Goal: Task Accomplishment & Management: Complete application form

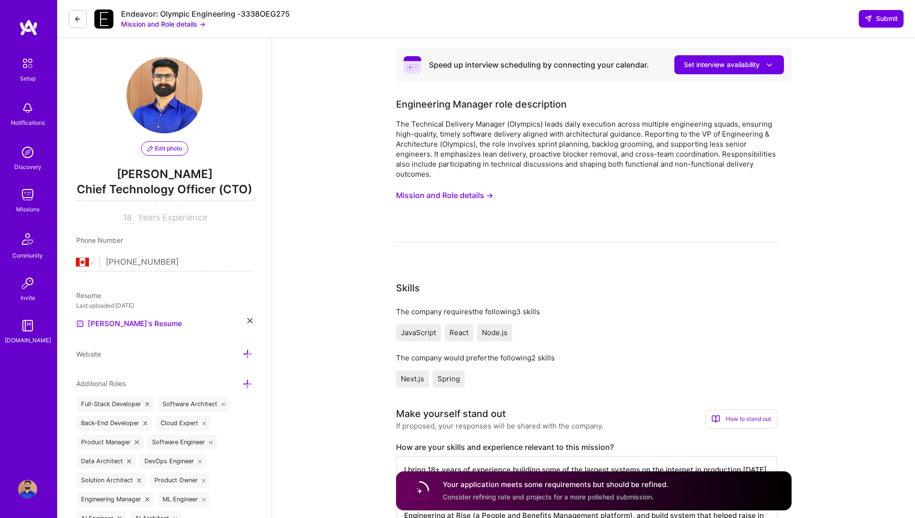
select select "CA"
click at [80, 24] on button at bounding box center [78, 19] width 18 height 18
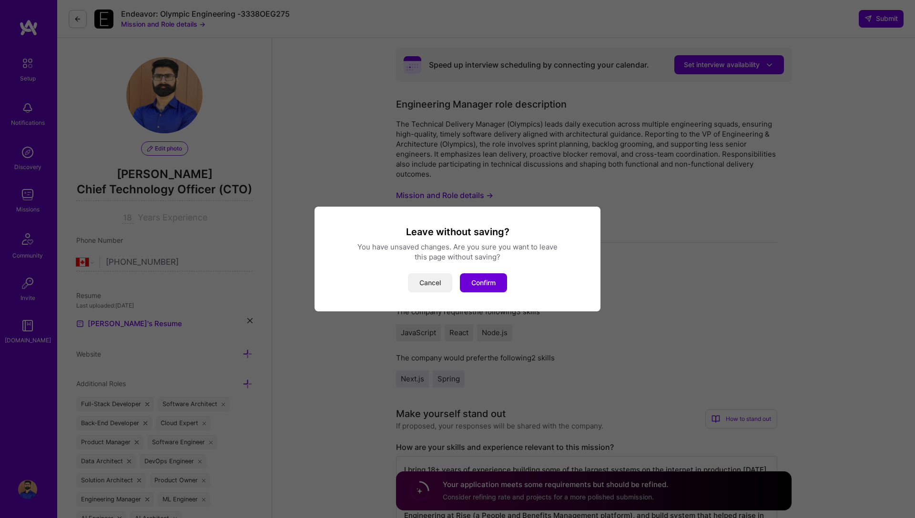
click at [430, 282] on button "Cancel" at bounding box center [430, 282] width 44 height 19
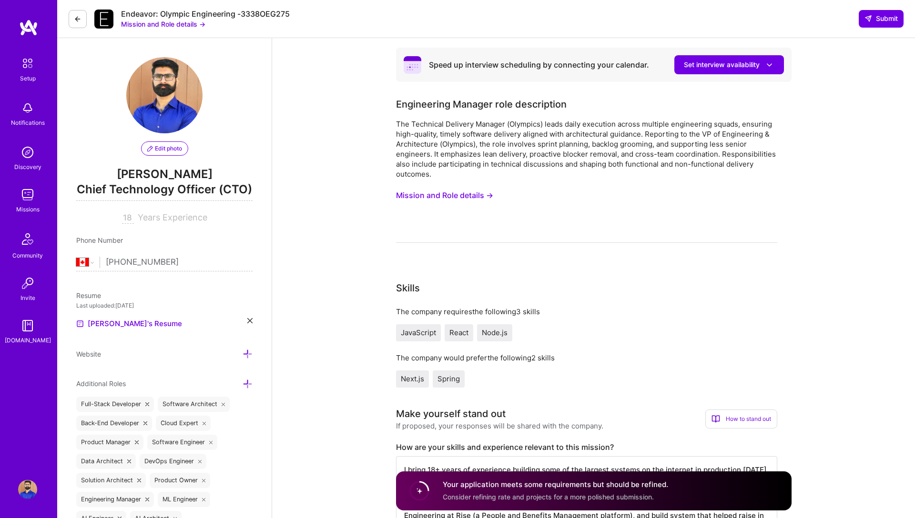
click at [32, 24] on img at bounding box center [28, 27] width 19 height 17
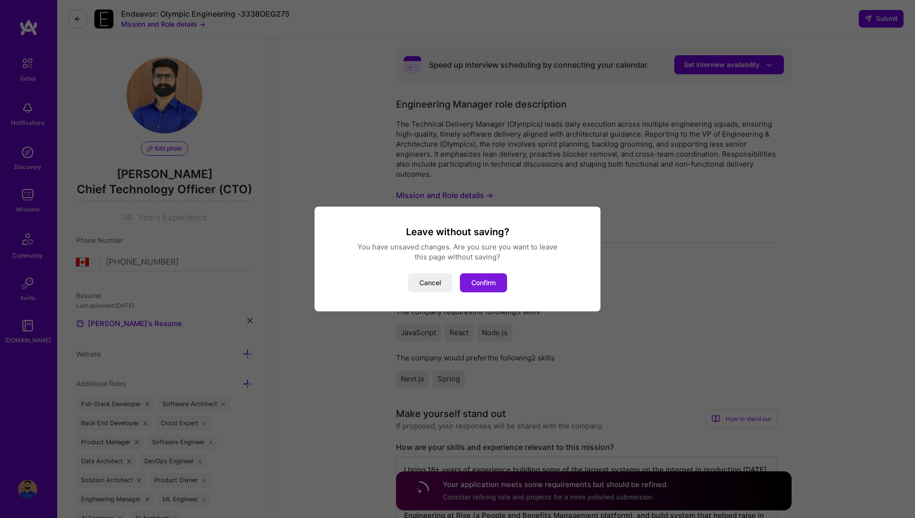
click at [485, 279] on button "Confirm" at bounding box center [483, 282] width 47 height 19
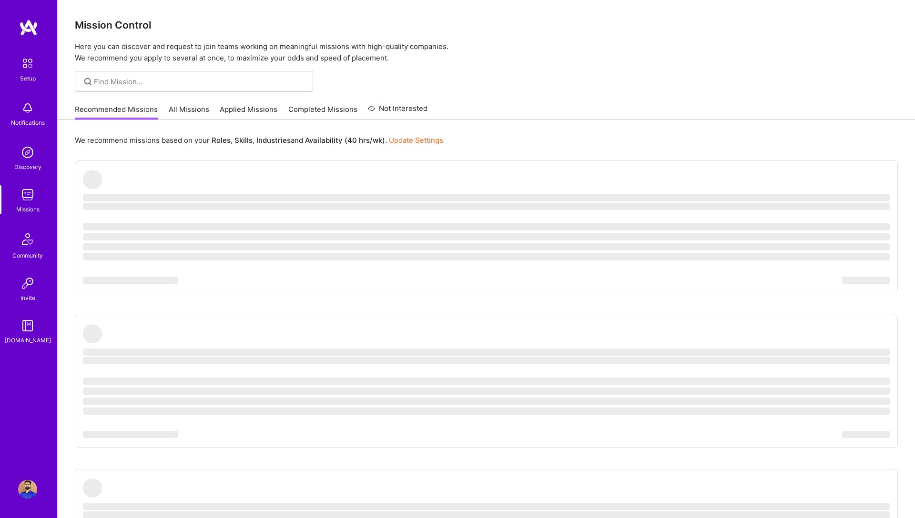
click at [252, 110] on link "Applied Missions" at bounding box center [249, 112] width 58 height 16
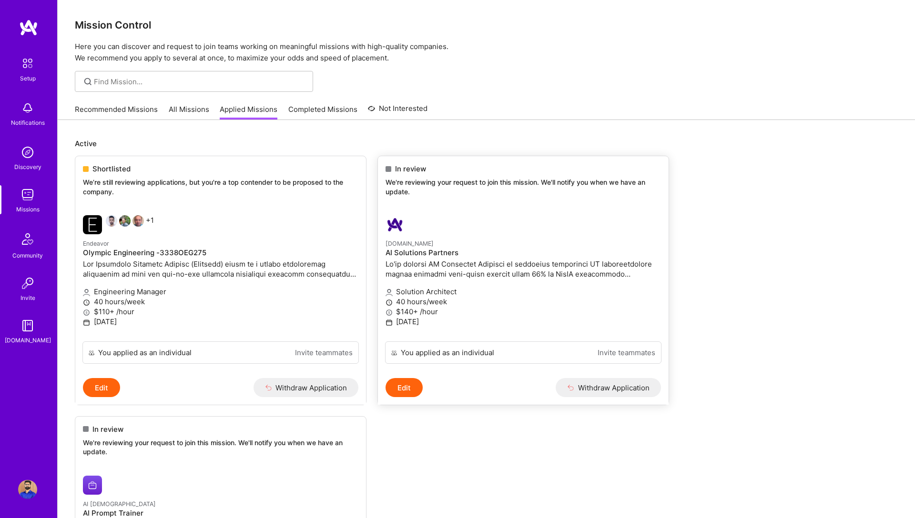
click at [408, 250] on h4 "AI Solutions Partners" at bounding box center [522, 253] width 275 height 9
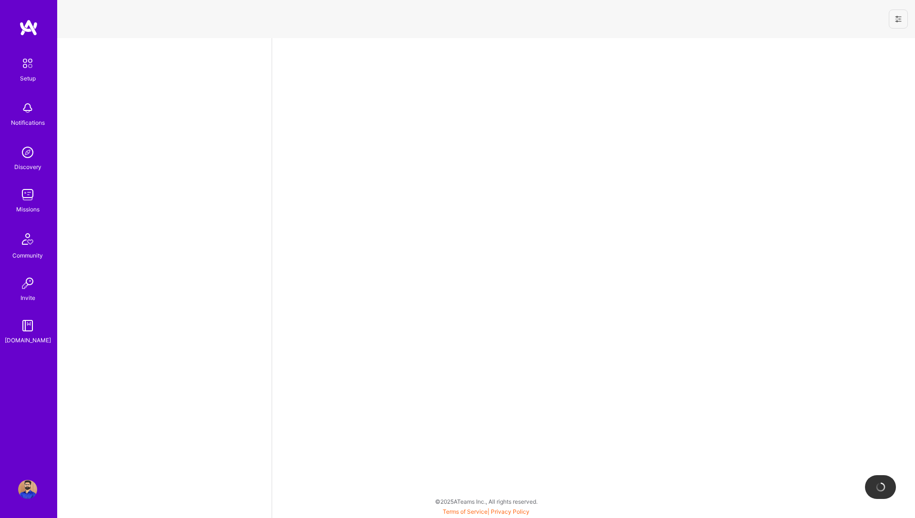
select select "CA"
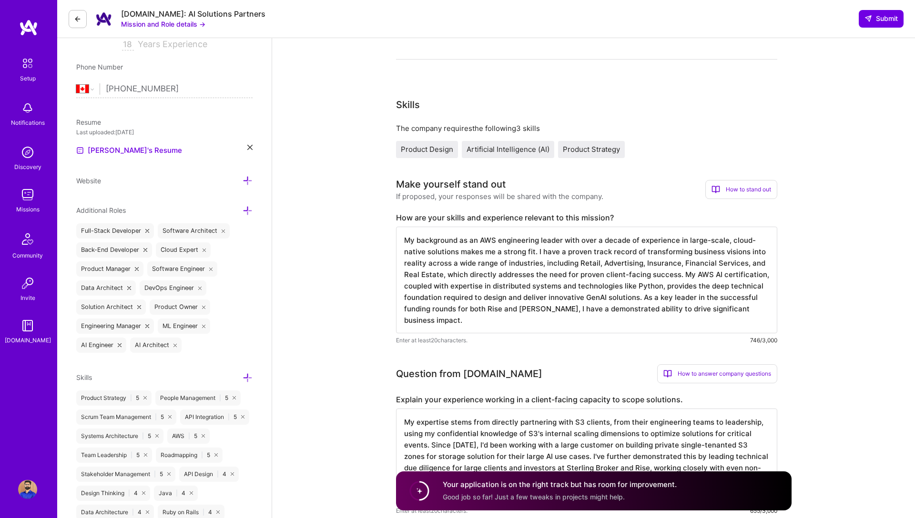
scroll to position [182, 0]
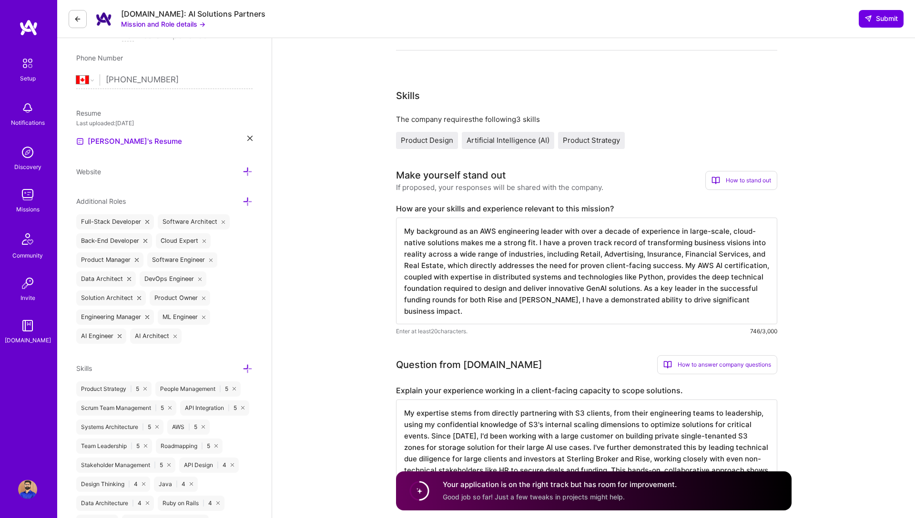
click at [465, 312] on textarea "My background as an AWS engineering leader with over a decade of experience in …" at bounding box center [586, 271] width 381 height 107
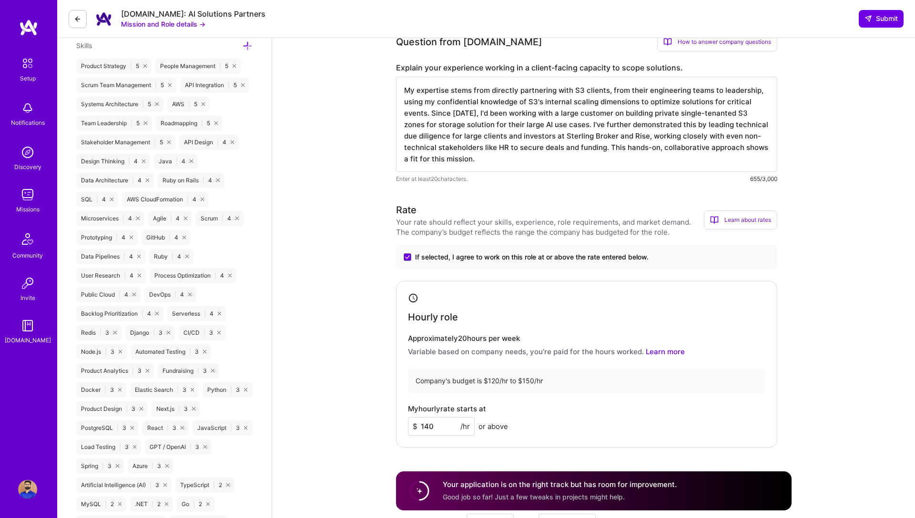
scroll to position [401, 0]
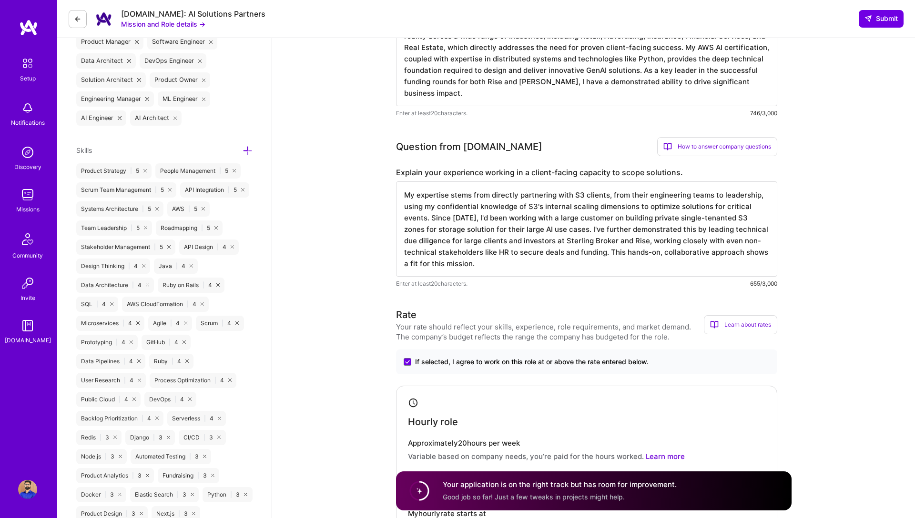
click at [488, 265] on textarea "My expertise stems from directly partnering with S3 clients, from their enginee…" at bounding box center [586, 228] width 381 height 95
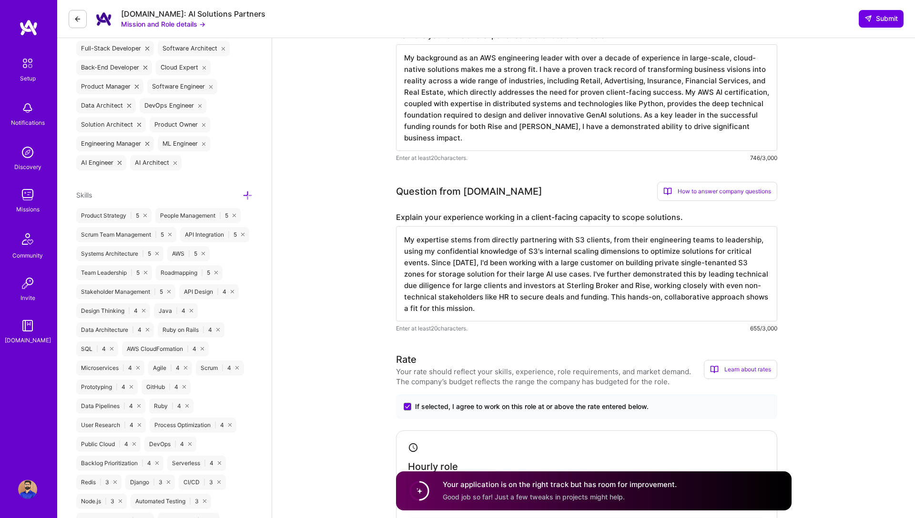
scroll to position [140, 0]
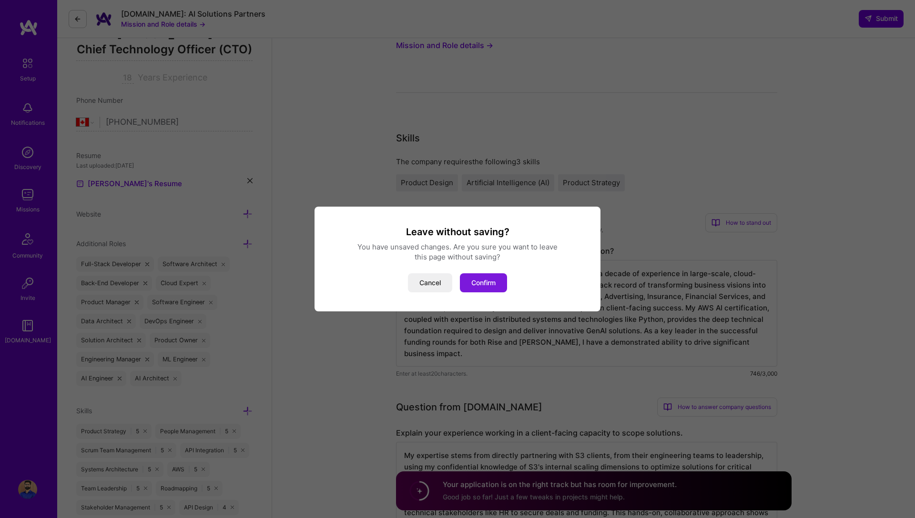
click at [489, 279] on button "Confirm" at bounding box center [483, 282] width 47 height 19
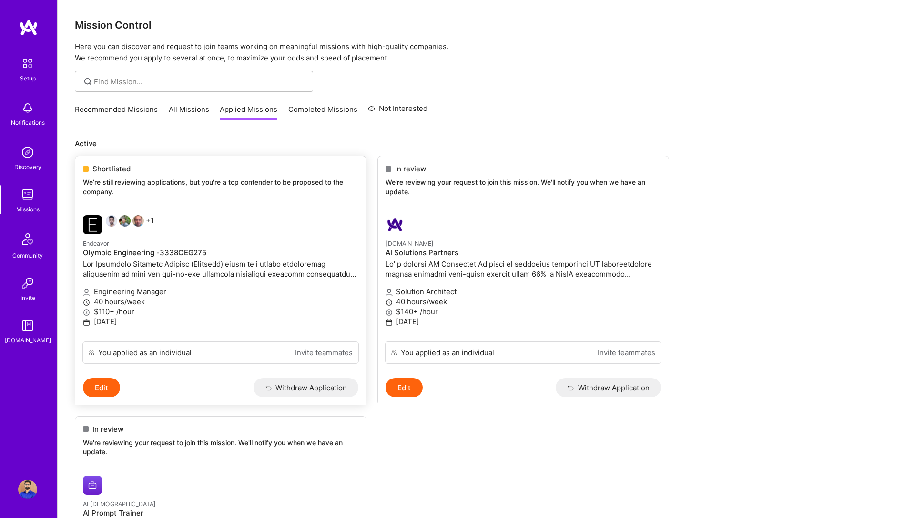
scroll to position [142, 0]
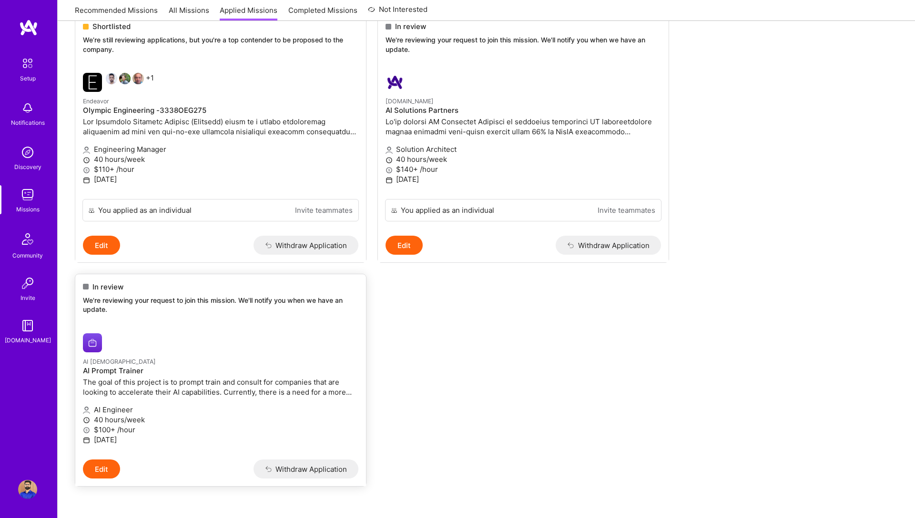
click at [151, 365] on p "AI Prophets" at bounding box center [220, 361] width 275 height 10
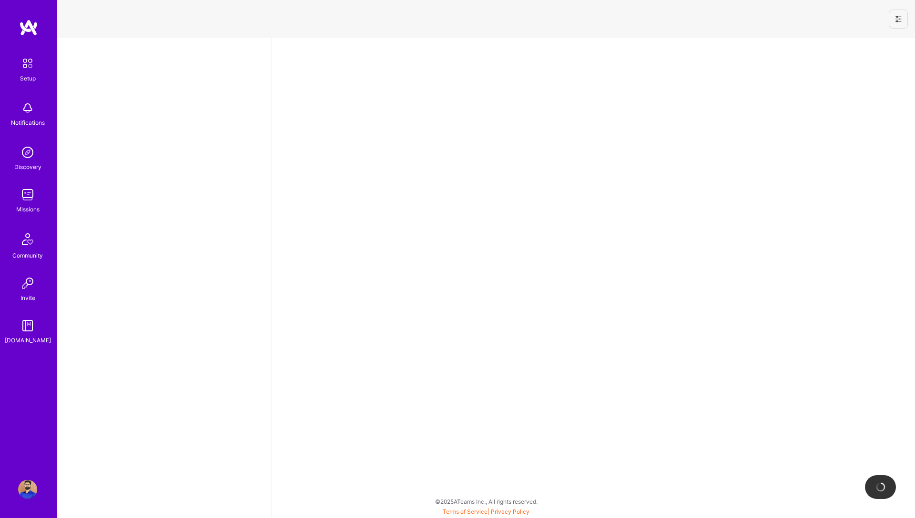
select select "CA"
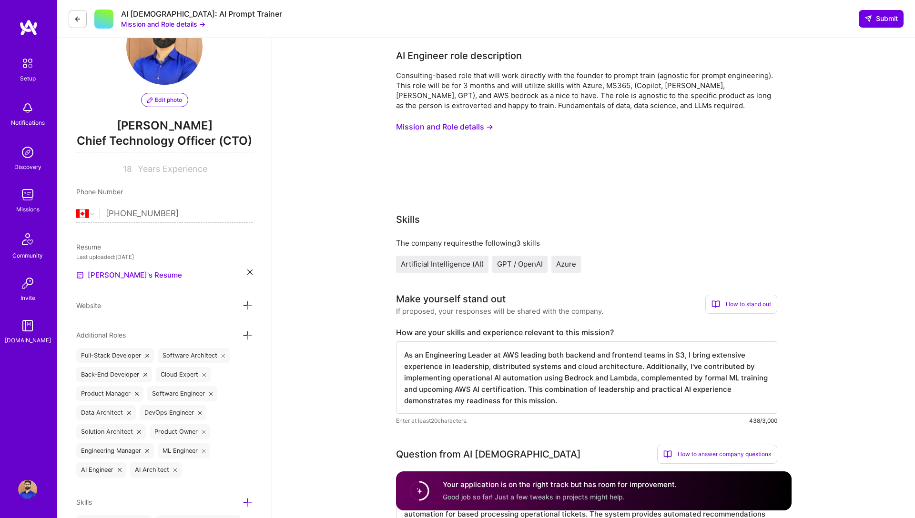
scroll to position [124, 0]
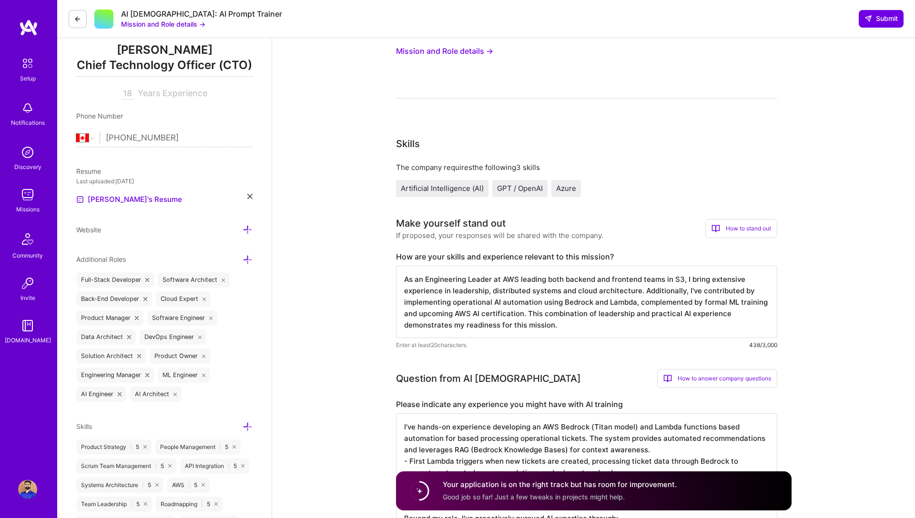
click at [457, 322] on textarea "As an Engineering Leader at AWS leading both backend and frontend teams in S3, …" at bounding box center [586, 302] width 381 height 72
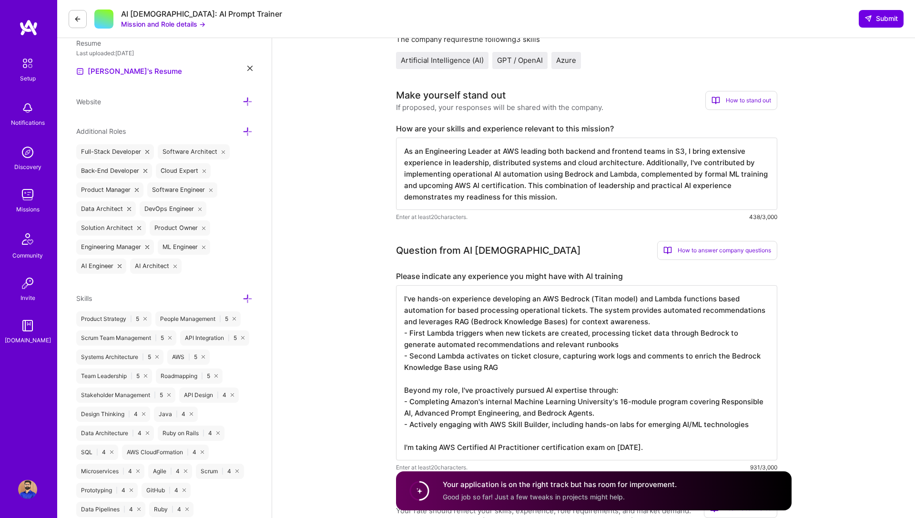
scroll to position [274, 0]
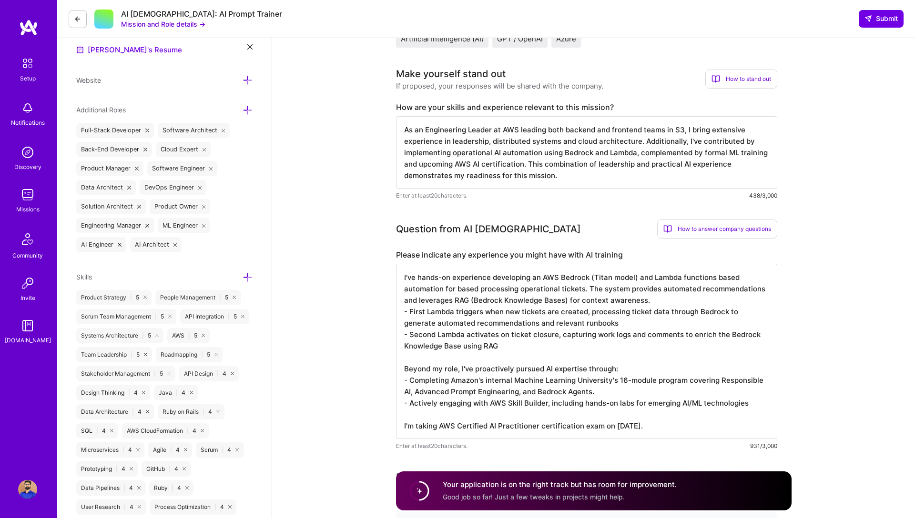
click at [461, 365] on textarea "I've hands-on experience developing an AWS Bedrock (Titan model) and Lambda fun…" at bounding box center [586, 351] width 381 height 175
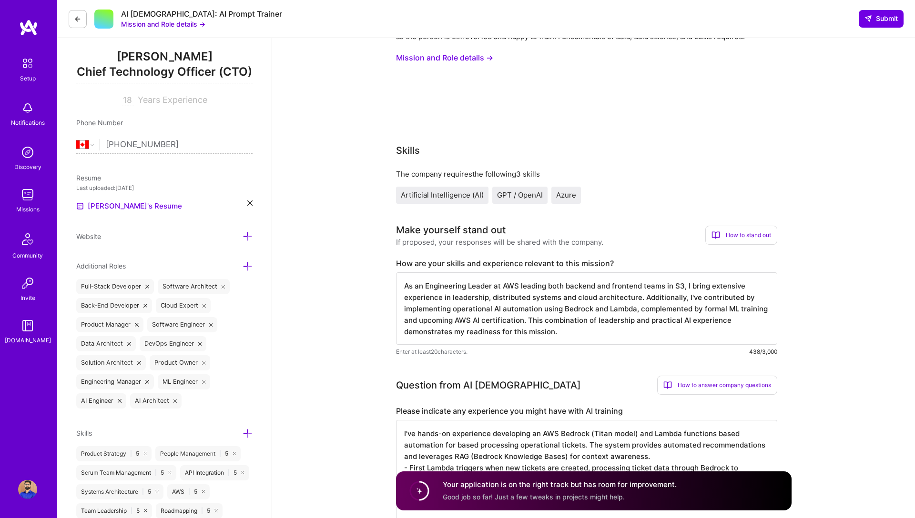
scroll to position [0, 0]
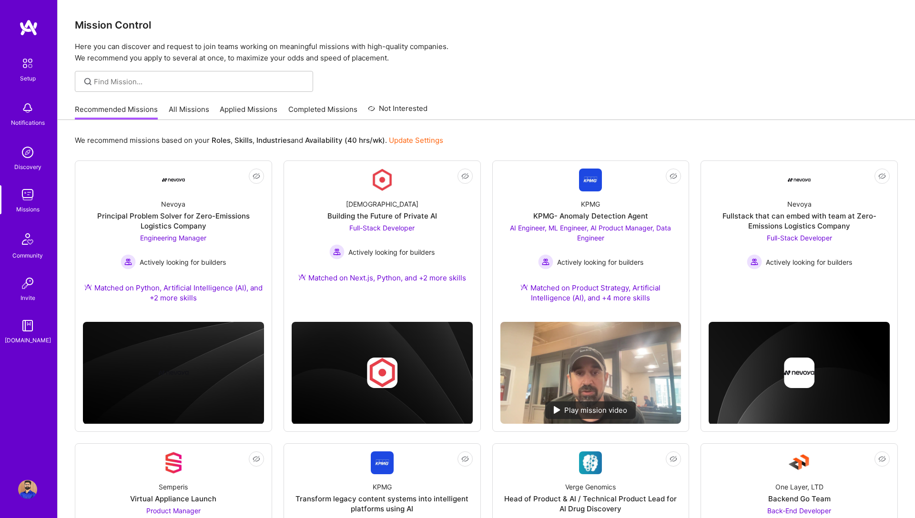
click at [35, 26] on img at bounding box center [28, 27] width 19 height 17
click at [29, 192] on img at bounding box center [27, 194] width 19 height 19
click at [178, 110] on link "All Missions" at bounding box center [189, 112] width 40 height 16
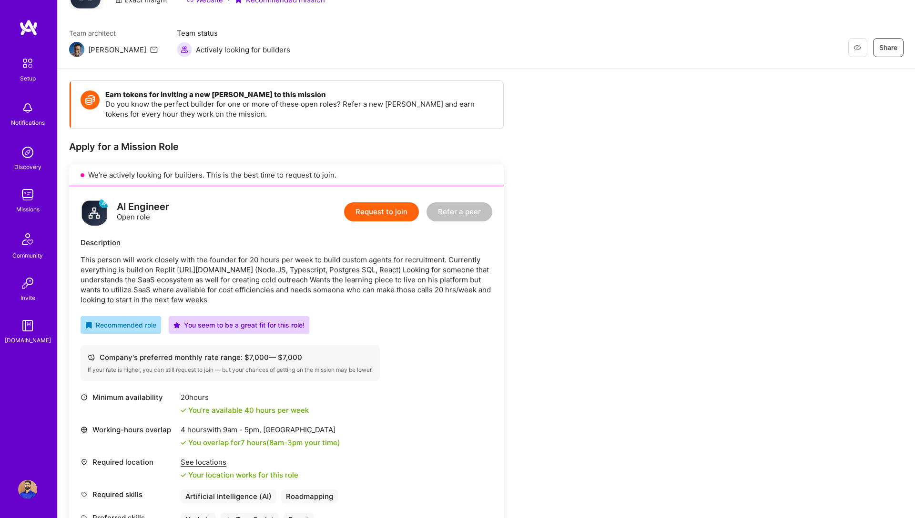
scroll to position [111, 0]
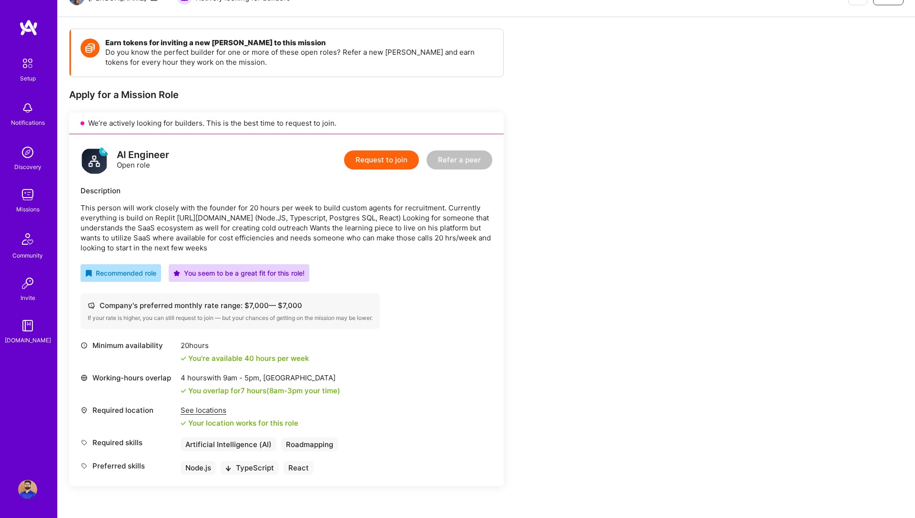
click at [185, 345] on div "20 hours" at bounding box center [245, 346] width 128 height 10
click at [185, 346] on div "20 hours" at bounding box center [245, 346] width 128 height 10
copy div "20"
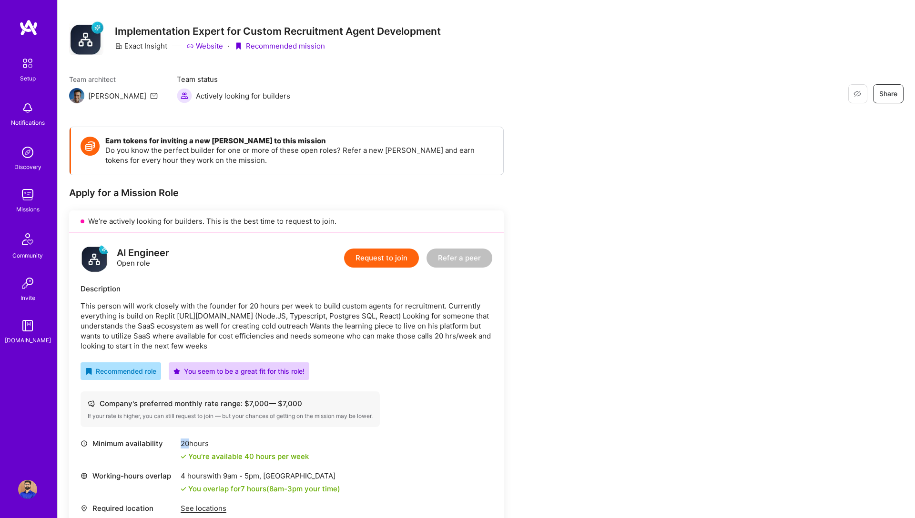
scroll to position [0, 0]
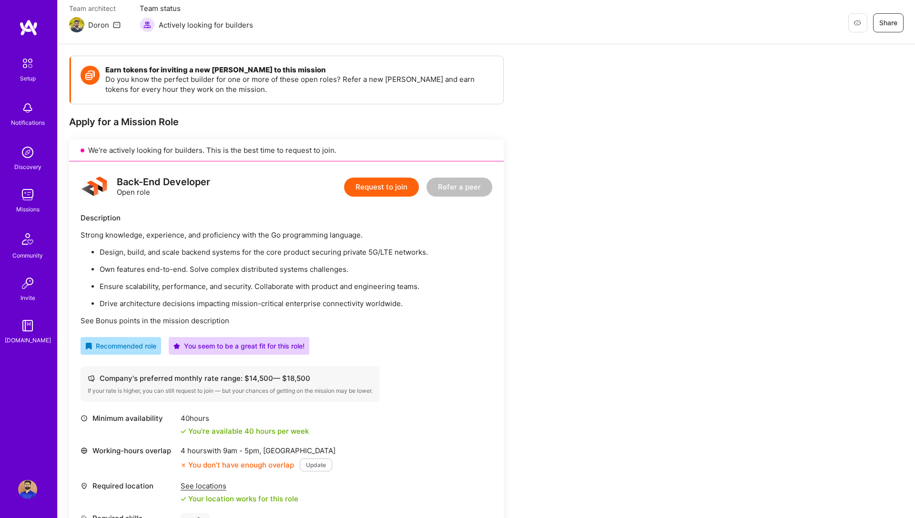
scroll to position [85, 0]
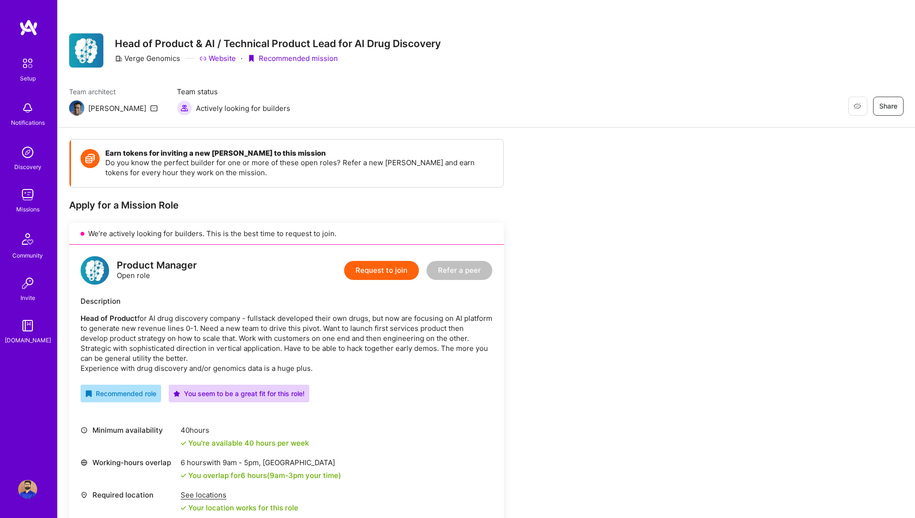
click at [391, 273] on button "Request to join" at bounding box center [381, 270] width 75 height 19
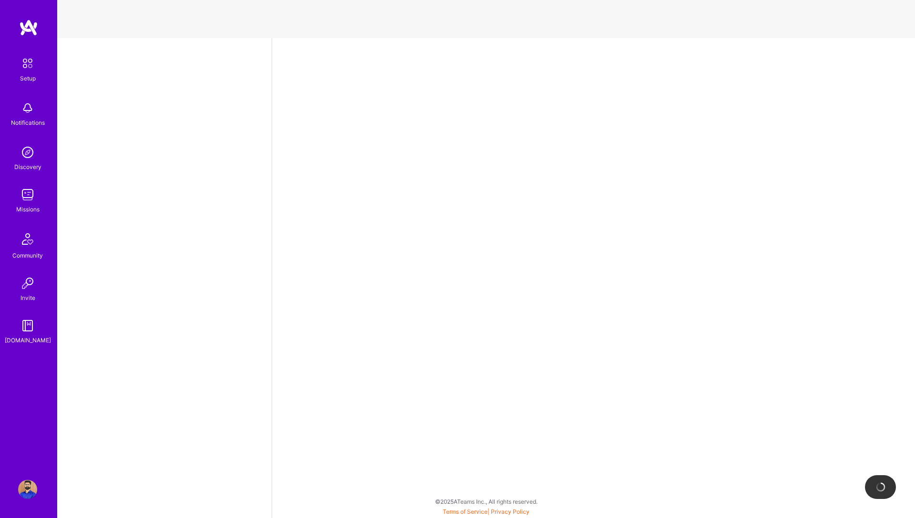
select select "CA"
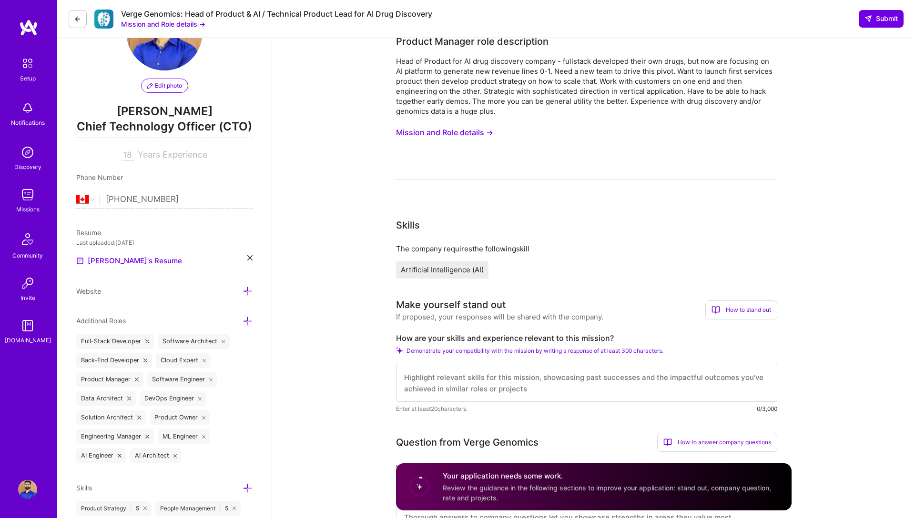
scroll to position [65, 0]
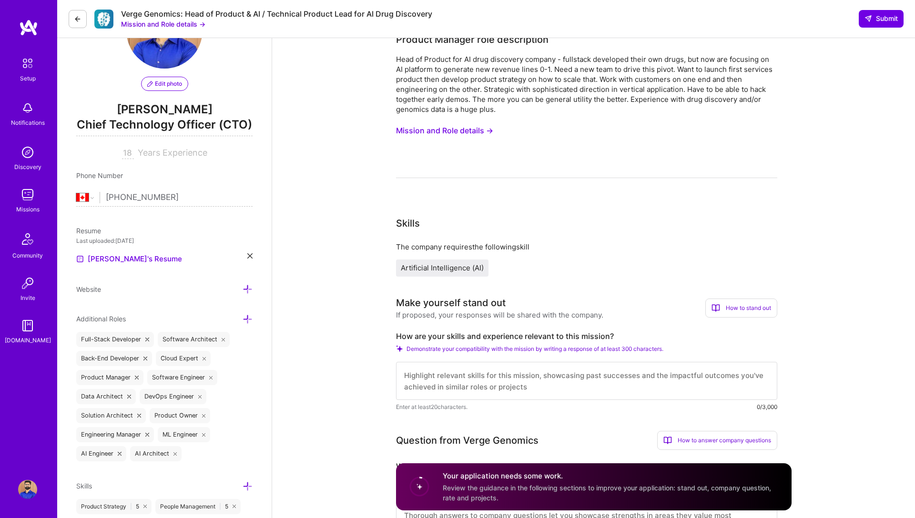
click at [459, 334] on label "How are your skills and experience relevant to this mission?" at bounding box center [586, 337] width 381 height 10
copy label "How are your skills and experience relevant to this mission?"
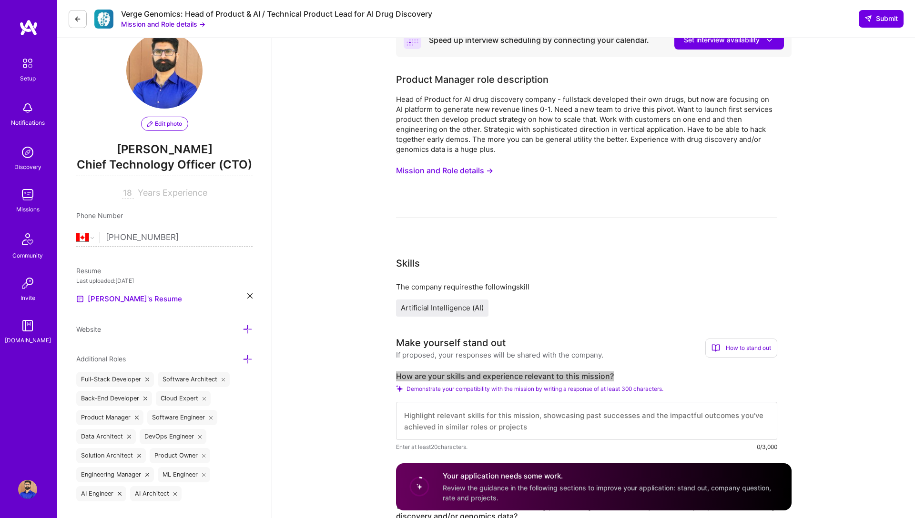
scroll to position [0, 0]
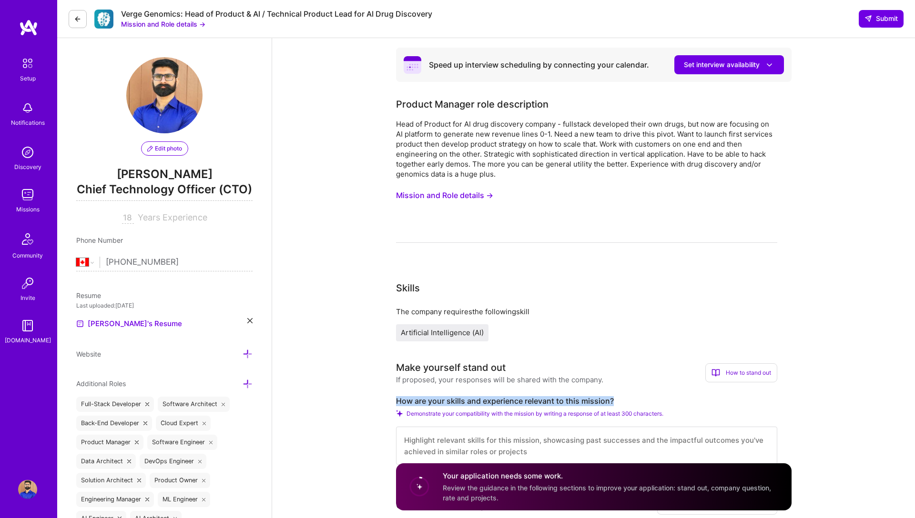
click at [456, 194] on button "Mission and Role details →" at bounding box center [444, 196] width 97 height 18
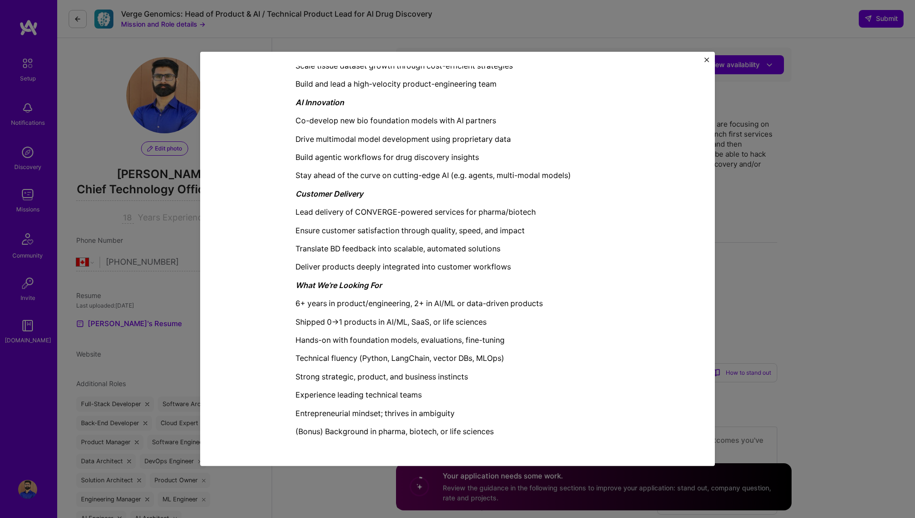
scroll to position [1, 0]
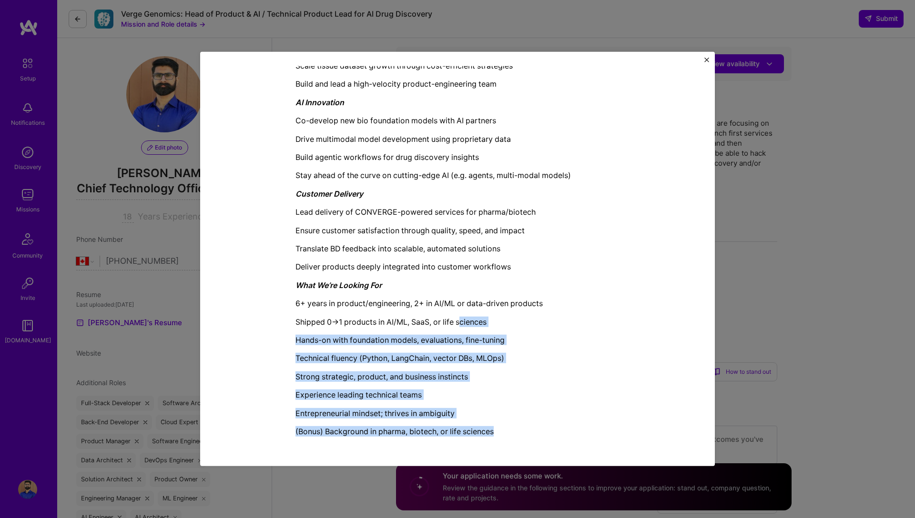
drag, startPoint x: 502, startPoint y: 433, endPoint x: 463, endPoint y: 319, distance: 120.4
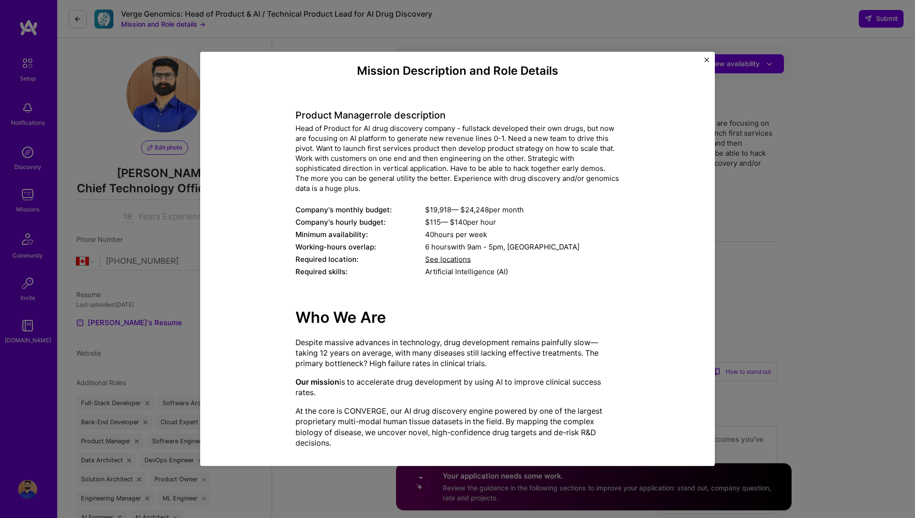
scroll to position [0, 0]
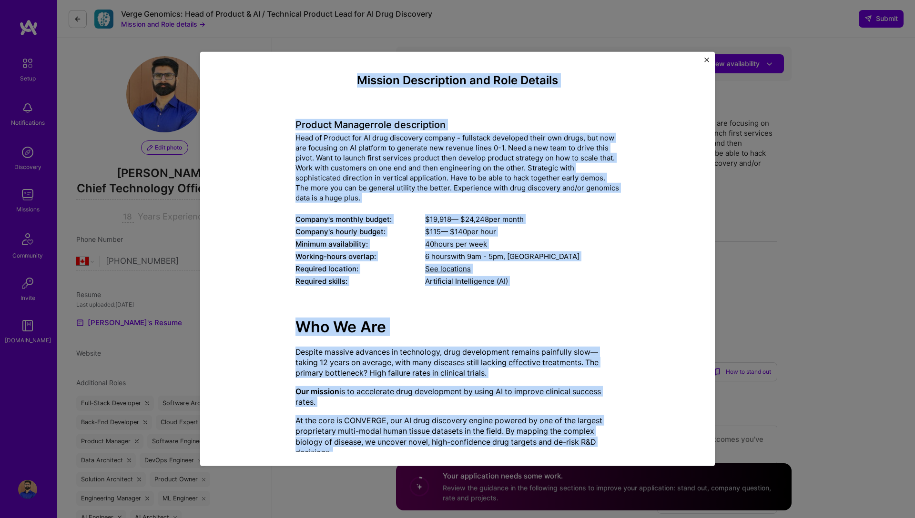
click at [357, 78] on h4 "Mission Description and Role Details" at bounding box center [457, 81] width 324 height 14
copy div "Mission Description and Role Details Product Manager role description Head of P…"
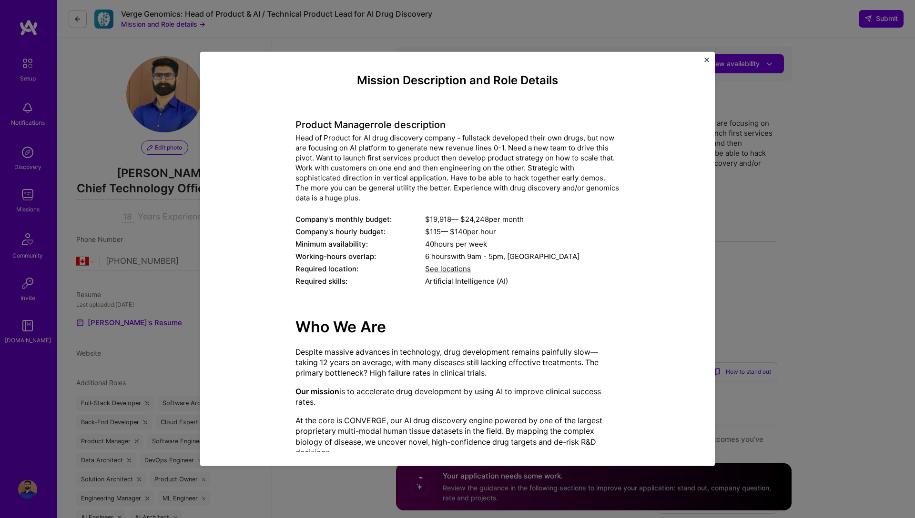
click at [331, 490] on div "Mission Description and Role Details Product Manager role description Head of P…" at bounding box center [457, 259] width 915 height 518
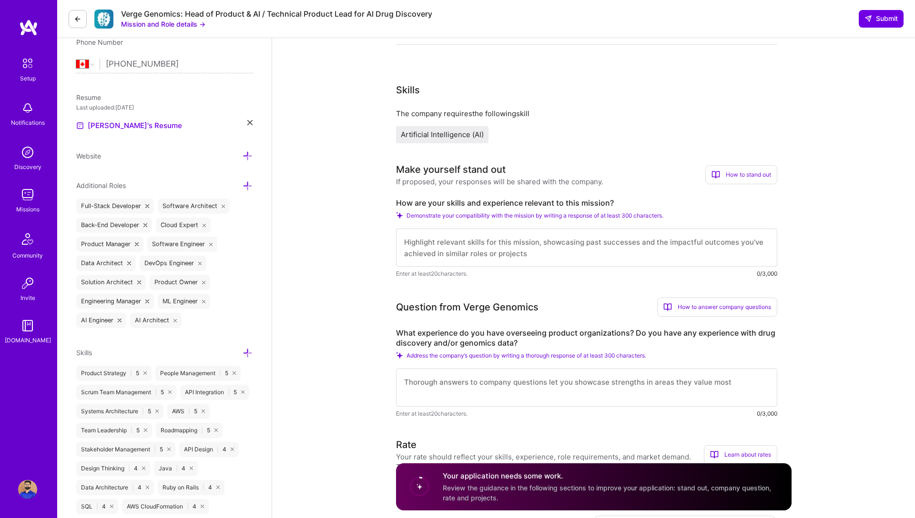
scroll to position [185, 0]
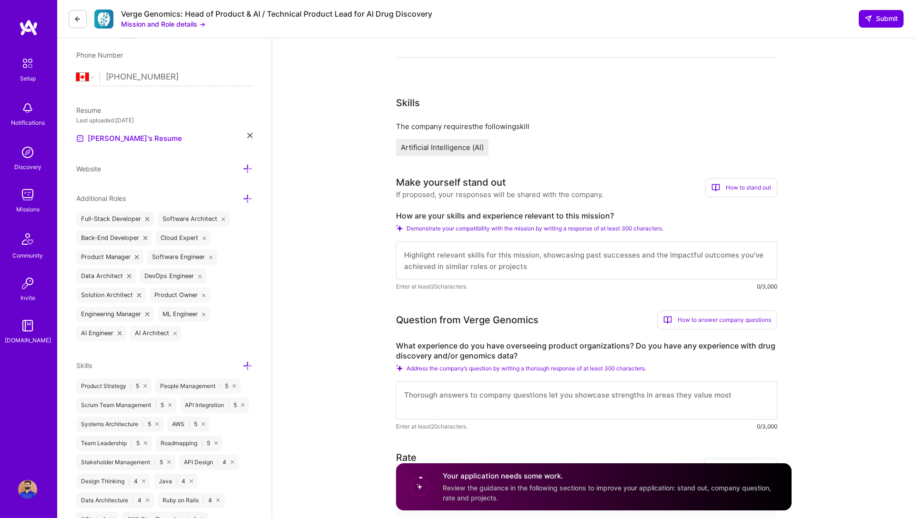
click at [436, 215] on label "How are your skills and experience relevant to this mission?" at bounding box center [586, 216] width 381 height 10
click at [544, 198] on div "If proposed, your responses will be shared with the company." at bounding box center [499, 195] width 207 height 10
drag, startPoint x: 613, startPoint y: 211, endPoint x: 407, endPoint y: 218, distance: 206.4
click at [407, 218] on label "How are your skills and experience relevant to this mission?" at bounding box center [586, 216] width 381 height 10
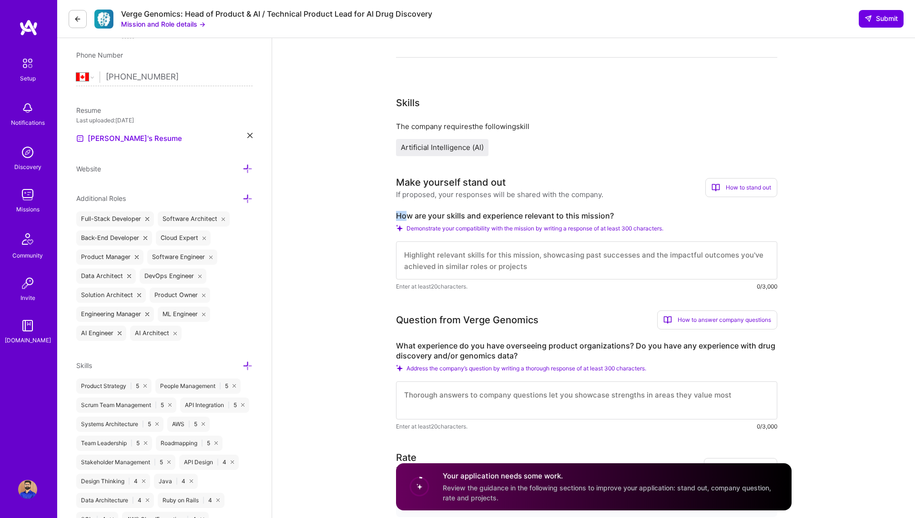
click at [407, 218] on label "How are your skills and experience relevant to this mission?" at bounding box center [586, 216] width 381 height 10
drag, startPoint x: 395, startPoint y: 216, endPoint x: 615, endPoint y: 214, distance: 219.1
click at [615, 214] on label "How are your skills and experience relevant to this mission?" at bounding box center [586, 216] width 381 height 10
copy label "How are your skills and experience relevant to this mission?"
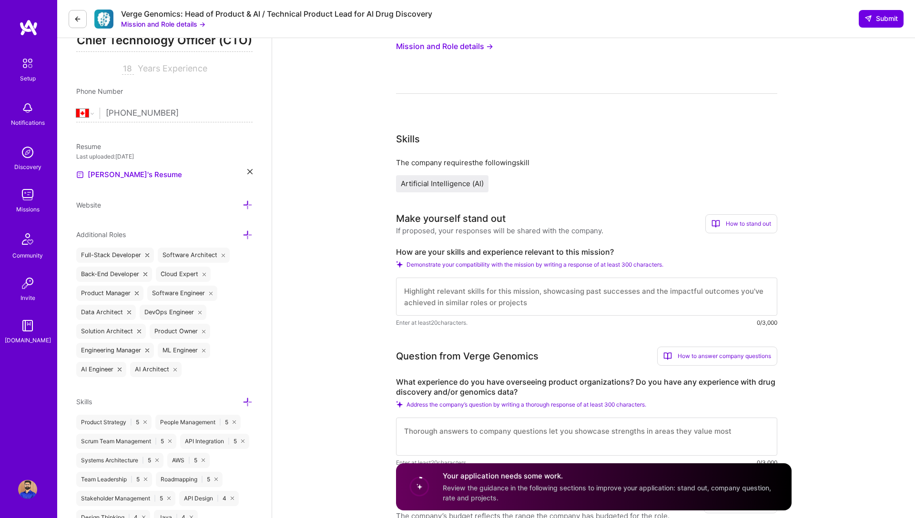
scroll to position [0, 0]
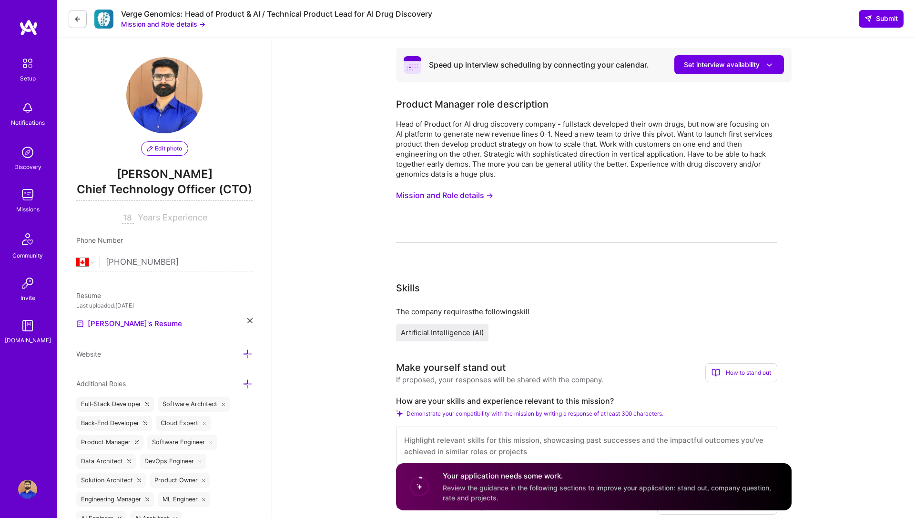
click at [442, 197] on button "Mission and Role details →" at bounding box center [444, 196] width 97 height 18
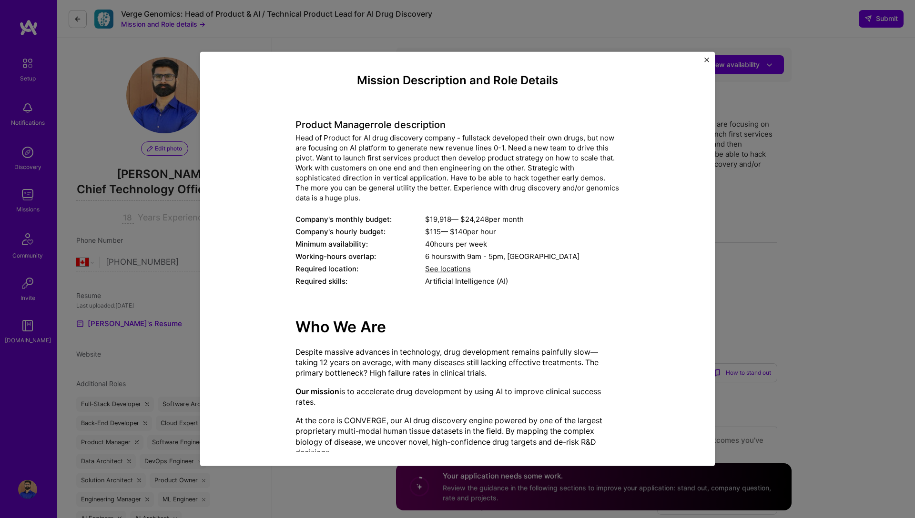
click at [430, 220] on div "$ 19,918 — $ 24,248 per month" at bounding box center [522, 219] width 194 height 10
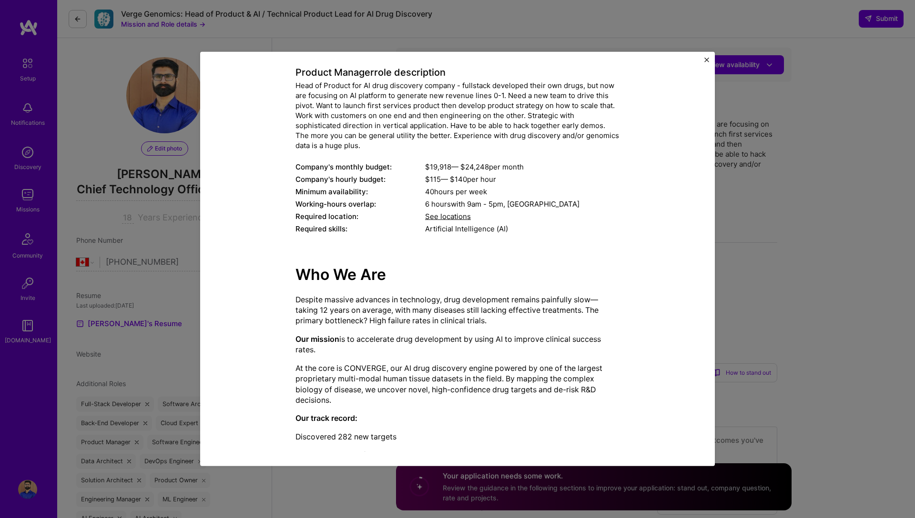
scroll to position [50, 0]
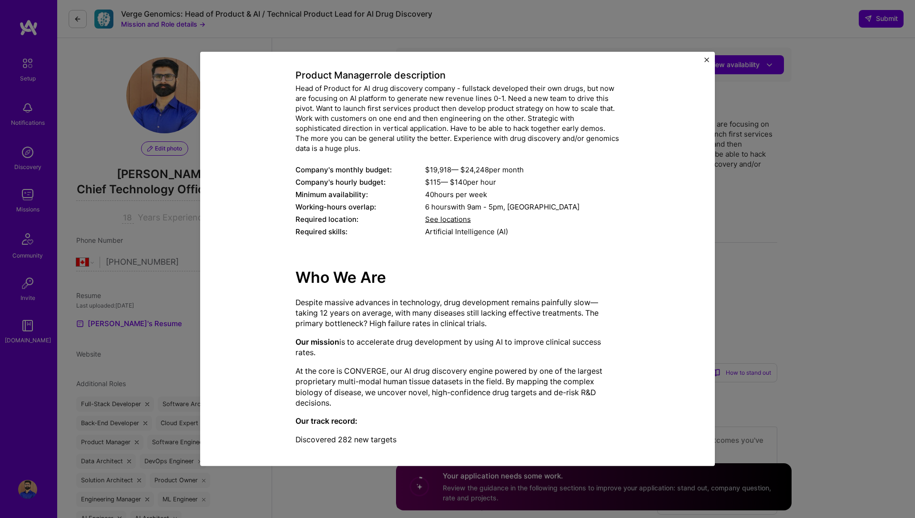
click at [336, 479] on div "Mission Description and Role Details Product Manager role description Head of P…" at bounding box center [457, 259] width 915 height 518
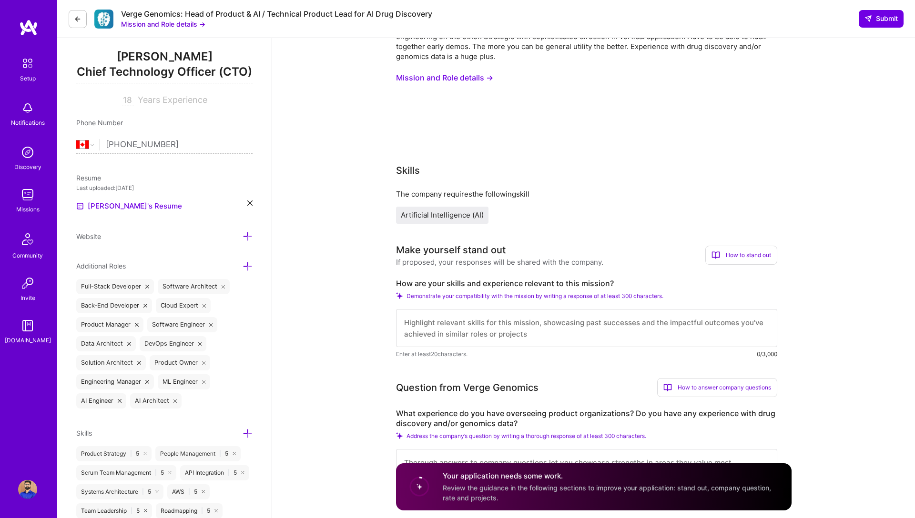
scroll to position [133, 0]
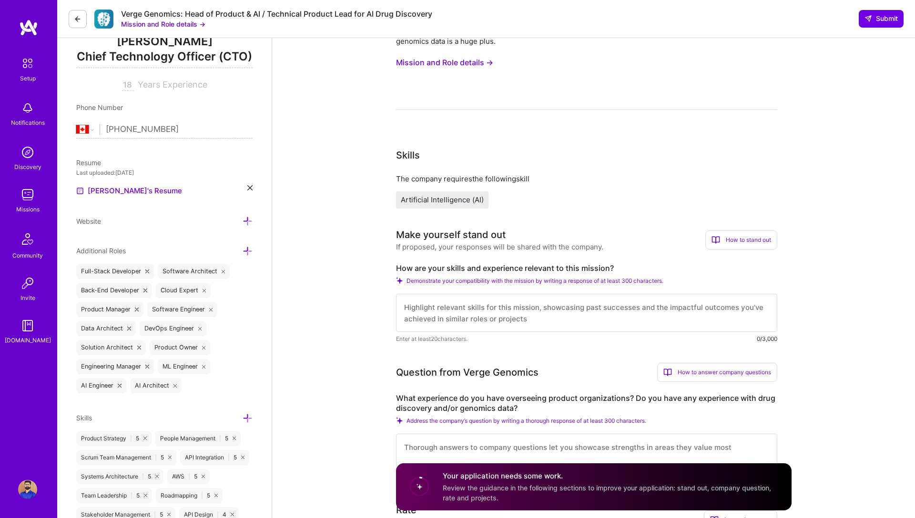
click at [423, 308] on textarea at bounding box center [586, 313] width 381 height 38
paste textarea "My 18+ years building large-scale systems and AWS AI expertise directly align w…"
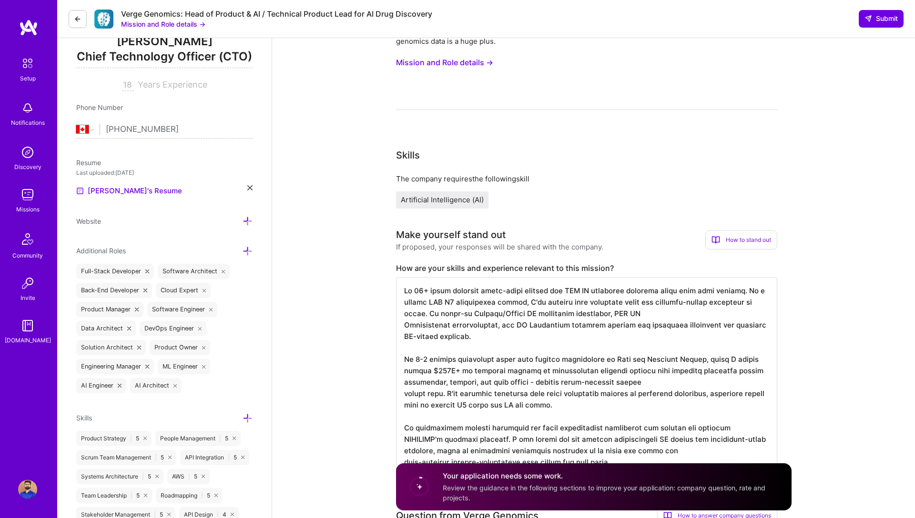
click at [550, 293] on textarea at bounding box center [586, 376] width 381 height 198
drag, startPoint x: 467, startPoint y: 313, endPoint x: 469, endPoint y: 335, distance: 22.5
click at [469, 335] on textarea at bounding box center [586, 376] width 381 height 198
click at [541, 326] on textarea at bounding box center [586, 376] width 381 height 198
drag, startPoint x: 467, startPoint y: 312, endPoint x: 666, endPoint y: 312, distance: 199.1
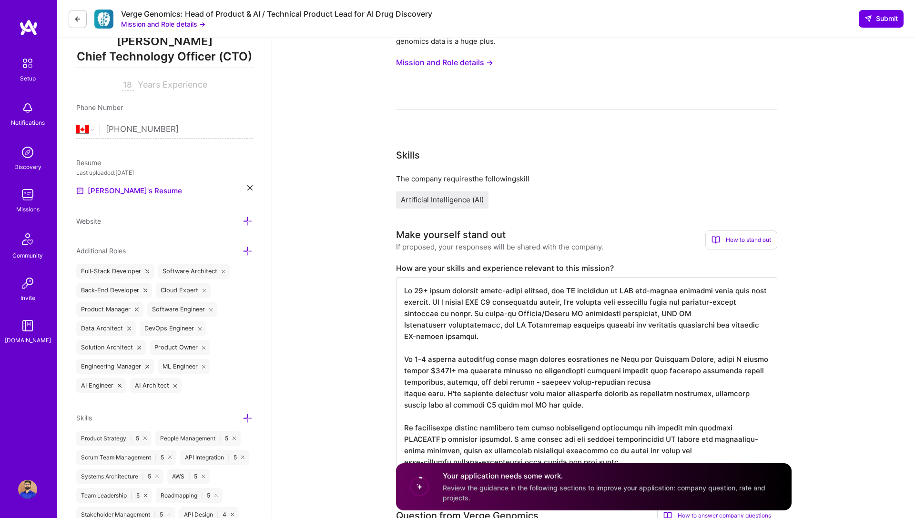
click at [666, 312] on textarea at bounding box center [586, 376] width 381 height 198
click at [480, 313] on textarea at bounding box center [586, 376] width 381 height 198
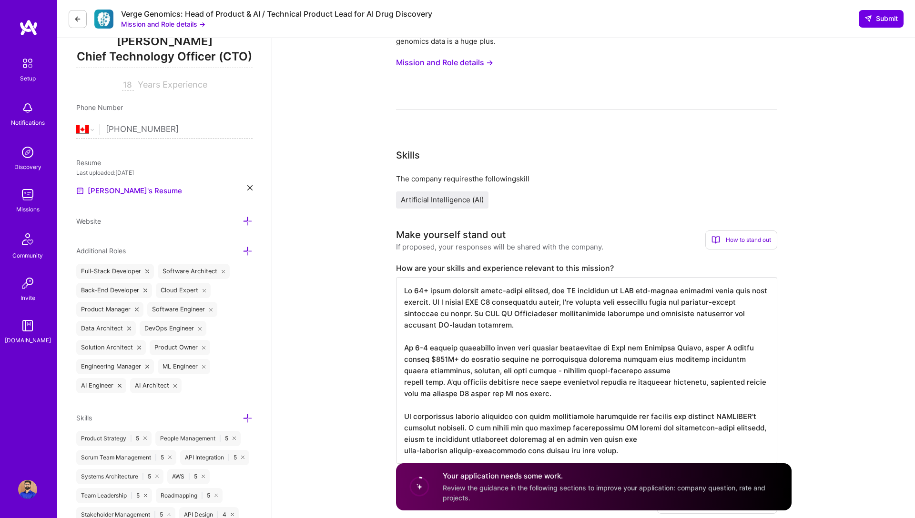
click at [463, 381] on textarea at bounding box center [586, 370] width 381 height 187
click at [416, 301] on textarea at bounding box center [586, 370] width 381 height 187
type textarea "My 18+ years building large-scale systems, and AI expertise on AWS eco-system d…"
click at [533, 306] on textarea at bounding box center [586, 370] width 381 height 187
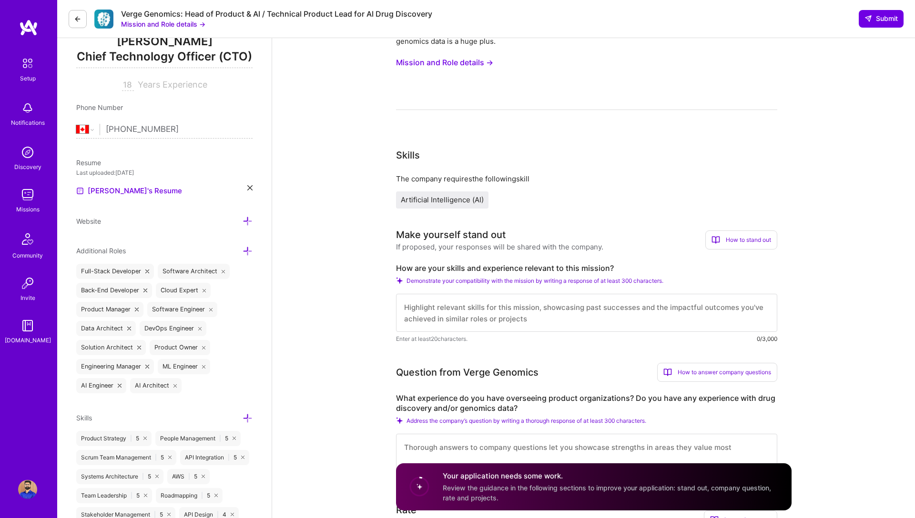
paste textarea "My 18+ years building large-scale systems, and AI expertise on AWS eco-system d…"
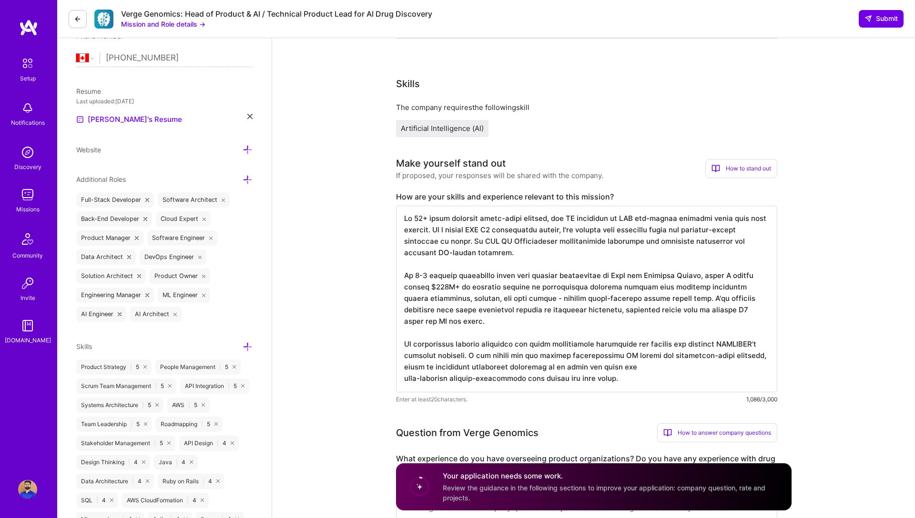
scroll to position [203, 0]
click at [450, 300] on textarea at bounding box center [586, 300] width 381 height 187
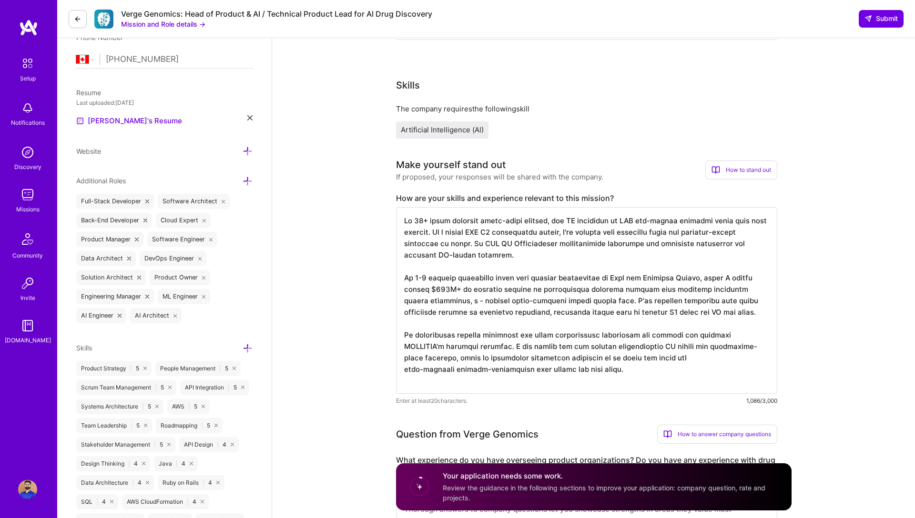
scroll to position [0, 0]
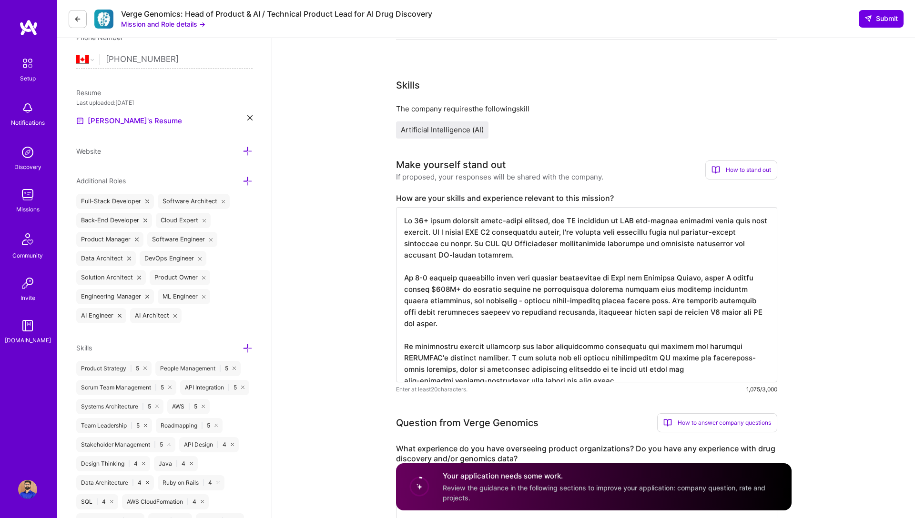
click at [628, 312] on textarea at bounding box center [586, 294] width 381 height 175
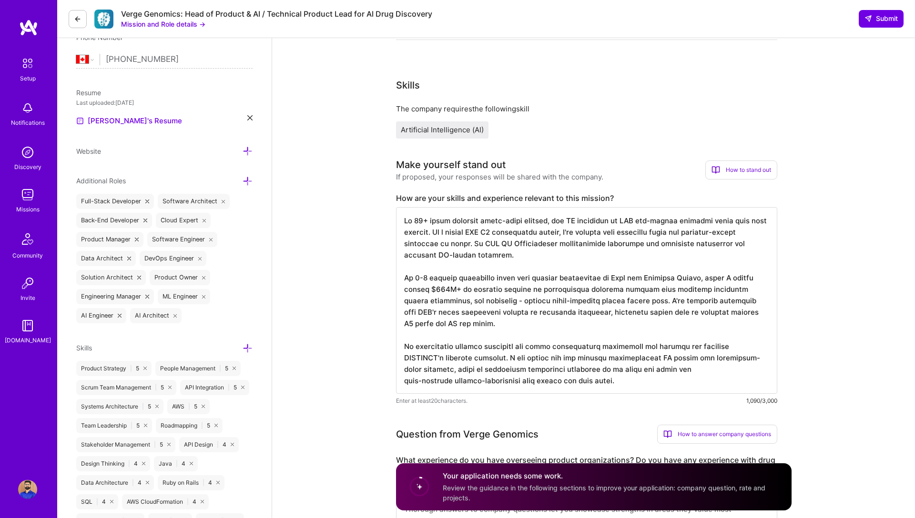
click at [672, 323] on textarea at bounding box center [586, 300] width 381 height 187
click at [550, 377] on textarea at bounding box center [586, 300] width 381 height 187
type textarea "My 18+ years building large-scale systems, and AI expertise on AWS eco-system d…"
click at [516, 322] on textarea at bounding box center [586, 300] width 381 height 187
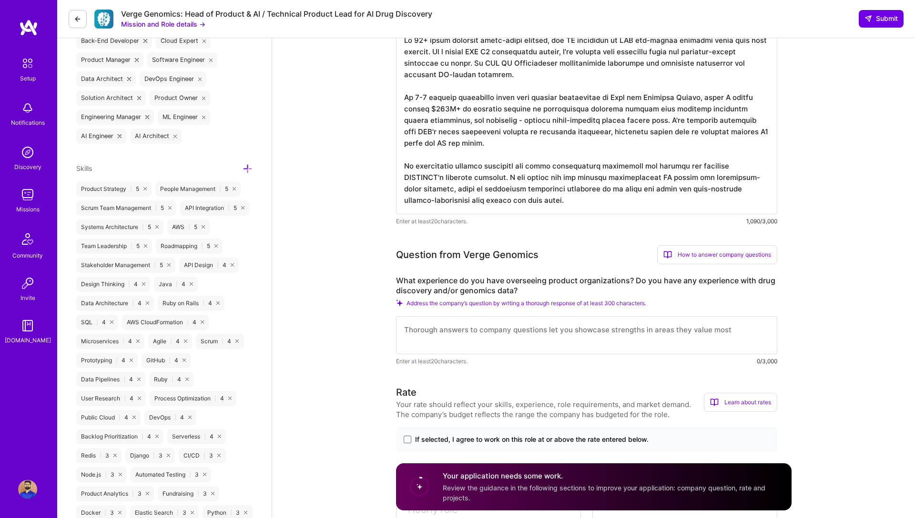
scroll to position [383, 0]
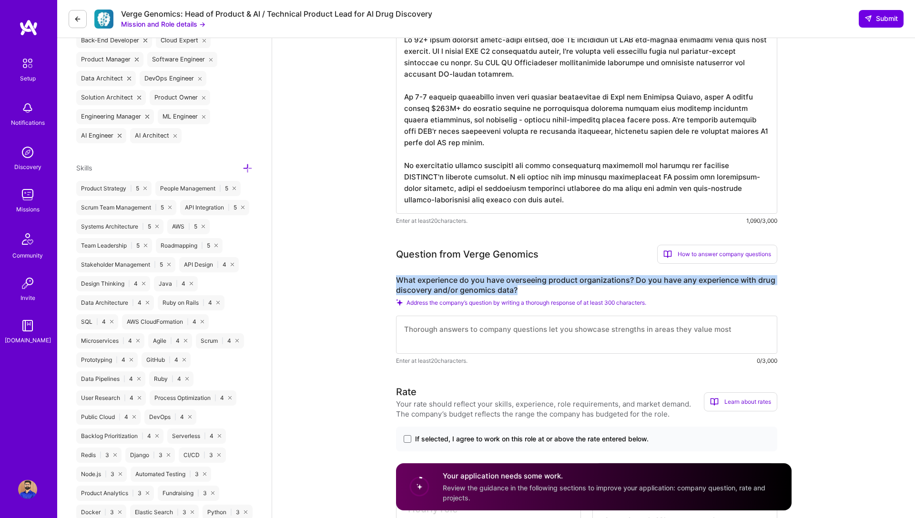
drag, startPoint x: 521, startPoint y: 289, endPoint x: 397, endPoint y: 279, distance: 124.8
click at [397, 279] on label "What experience do you have overseeing product organizations? Do you have any e…" at bounding box center [586, 285] width 381 height 20
copy label "What experience do you have overseeing product organizations? Do you have any e…"
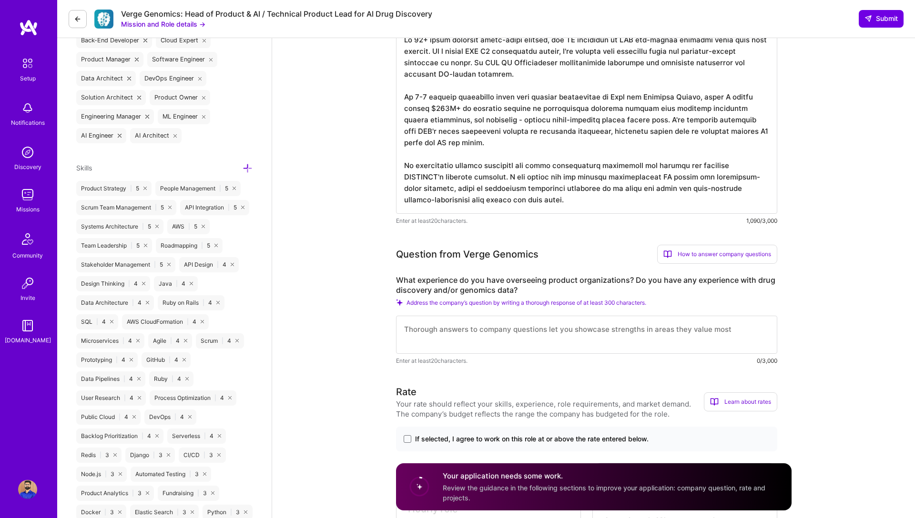
click at [420, 333] on textarea at bounding box center [586, 335] width 381 height 38
paste textarea "I've led product-engineering organizations across multiple high-stakes, data-in…"
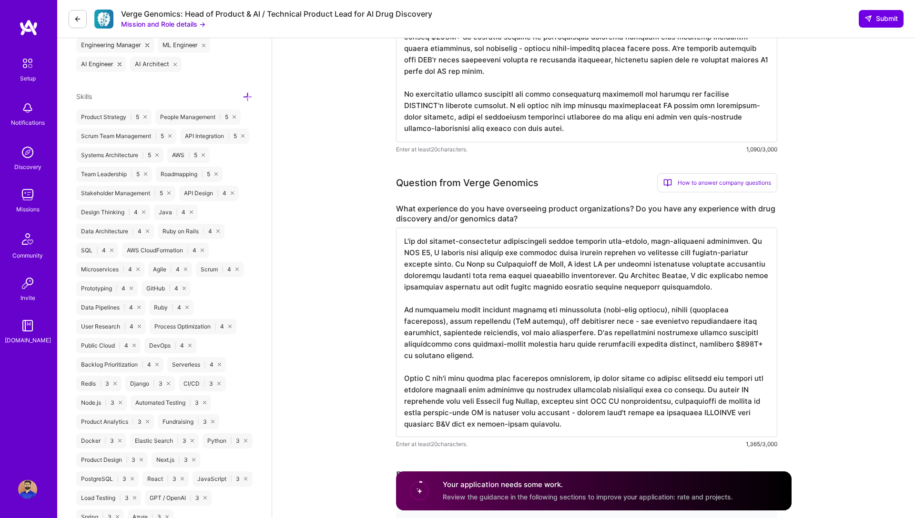
scroll to position [457, 0]
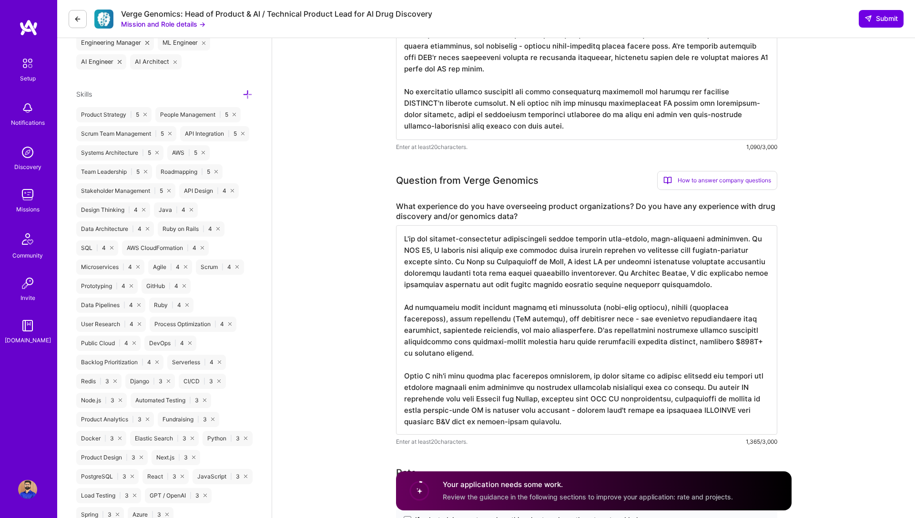
click at [479, 286] on textarea at bounding box center [586, 330] width 381 height 210
click at [483, 299] on textarea at bounding box center [586, 330] width 381 height 210
drag, startPoint x: 479, startPoint y: 284, endPoint x: 531, endPoint y: 285, distance: 52.4
click at [531, 285] on textarea at bounding box center [586, 330] width 381 height 210
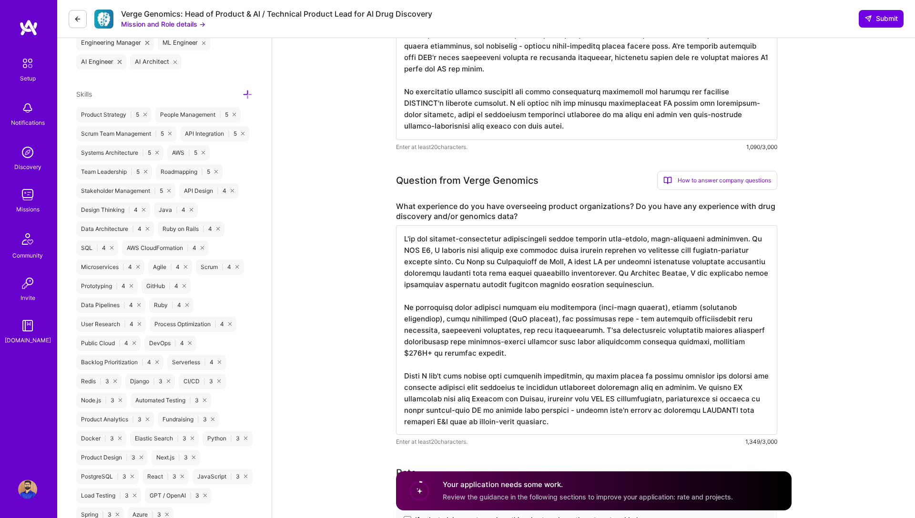
click at [694, 305] on textarea at bounding box center [586, 330] width 381 height 210
drag, startPoint x: 495, startPoint y: 318, endPoint x: 448, endPoint y: 319, distance: 47.2
click at [448, 319] on textarea at bounding box center [586, 324] width 381 height 198
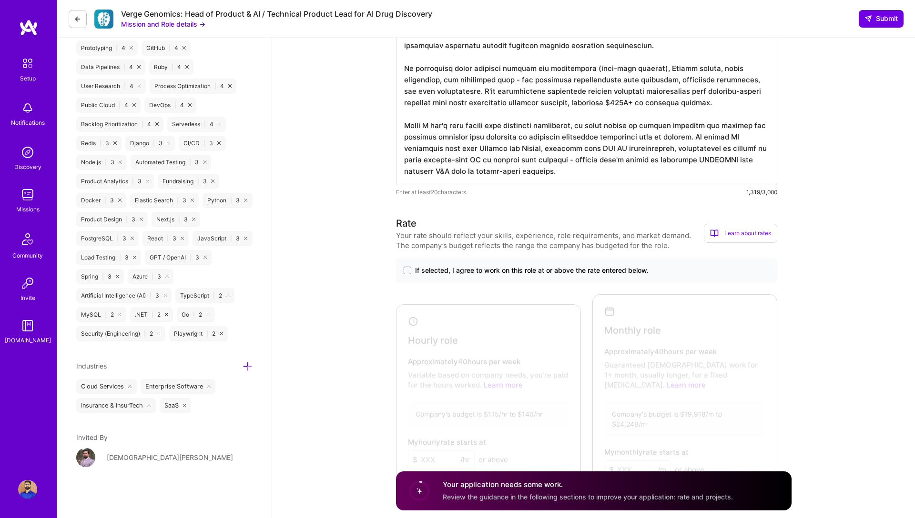
scroll to position [695, 0]
type textarea "I've led product-engineering organizations across multiple high-stakes, data-in…"
click at [406, 271] on span at bounding box center [407, 271] width 8 height 8
click at [0, 0] on input "If selected, I agree to work on this role at or above the rate entered below." at bounding box center [0, 0] width 0 height 0
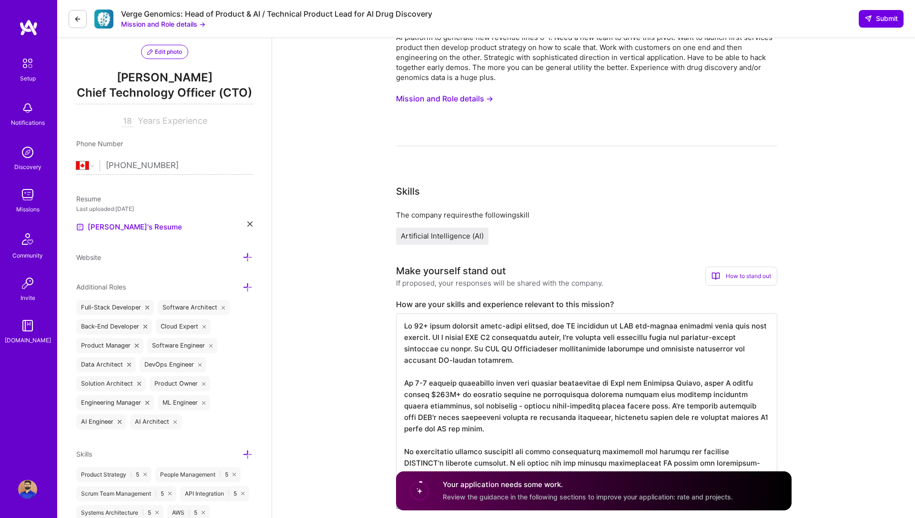
scroll to position [0, 0]
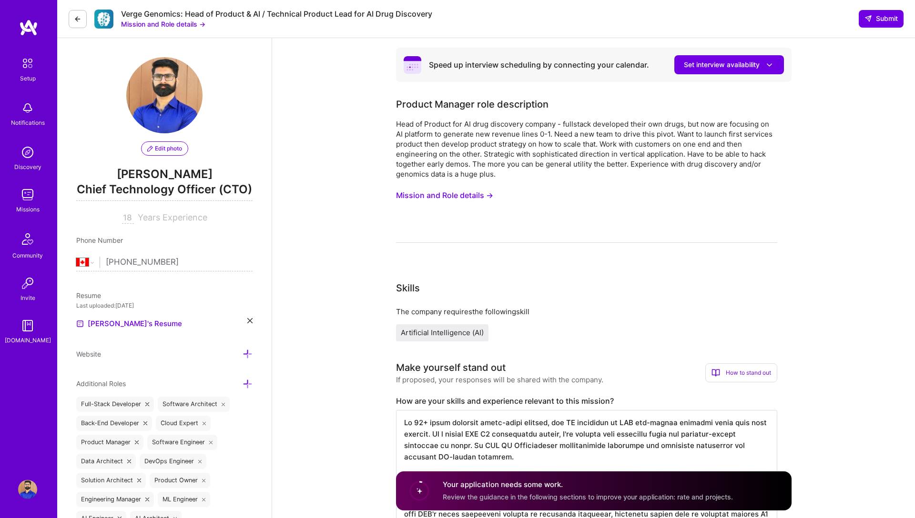
click at [439, 191] on button "Mission and Role details →" at bounding box center [444, 196] width 97 height 18
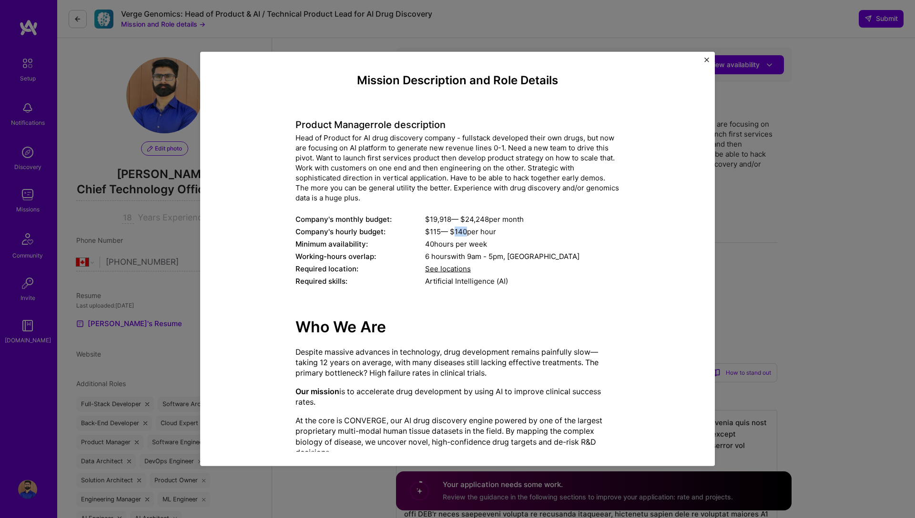
drag, startPoint x: 469, startPoint y: 230, endPoint x: 456, endPoint y: 232, distance: 12.5
click at [456, 232] on div "$ 115 — $ 140 per hour" at bounding box center [522, 232] width 194 height 10
copy div "140"
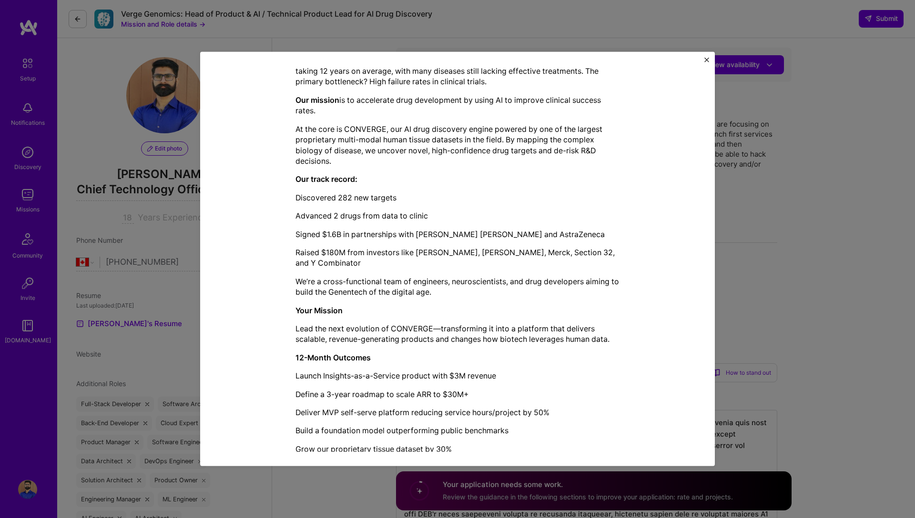
scroll to position [396, 0]
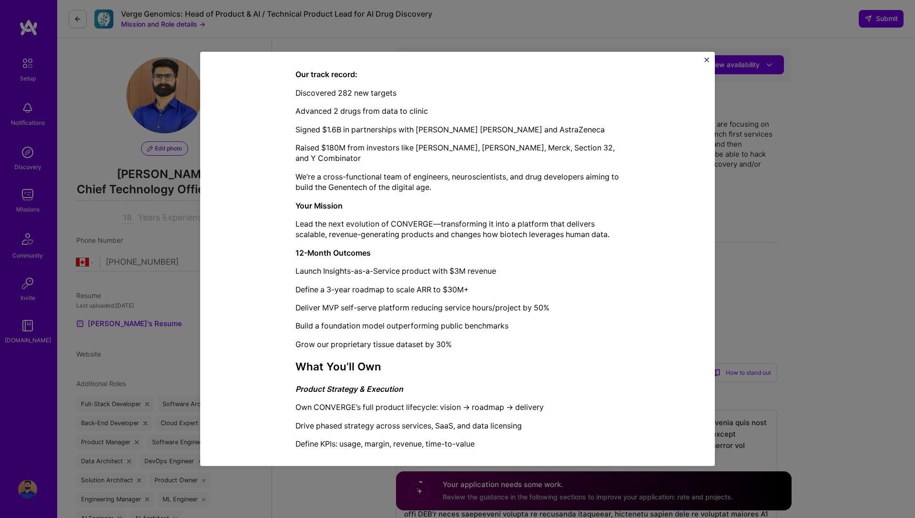
click at [331, 477] on div "Mission Description and Role Details Product Manager role description Head of P…" at bounding box center [457, 259] width 915 height 518
click at [704, 59] on img "Close" at bounding box center [706, 60] width 5 height 5
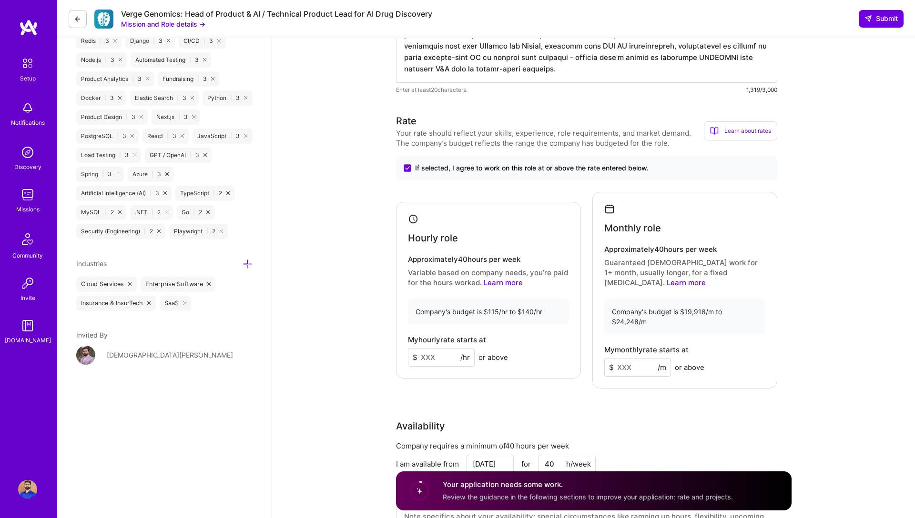
scroll to position [805, 0]
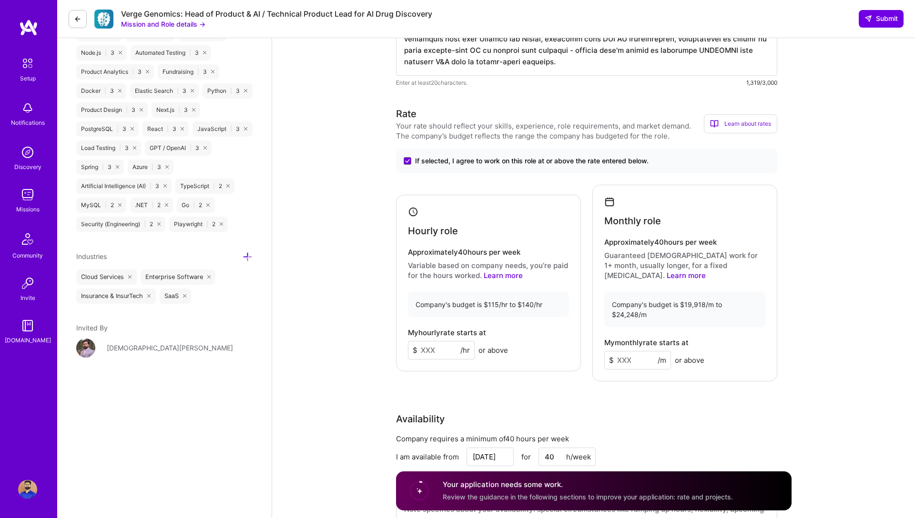
click at [433, 343] on input at bounding box center [441, 350] width 67 height 19
paste input "140"
type input "135"
click at [355, 347] on div "Speed up interview scheduling by connecting your calendar. Set interview availa…" at bounding box center [593, 488] width 643 height 2509
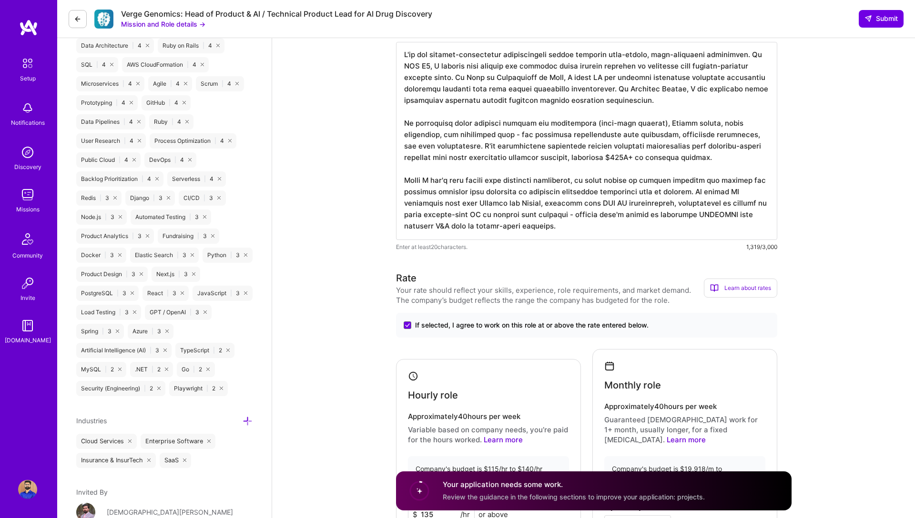
scroll to position [636, 0]
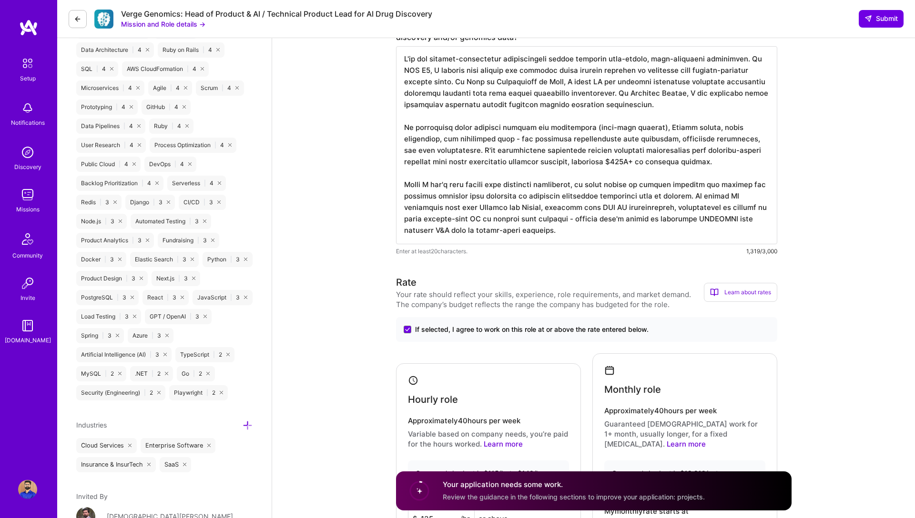
click at [530, 175] on textarea at bounding box center [586, 145] width 381 height 198
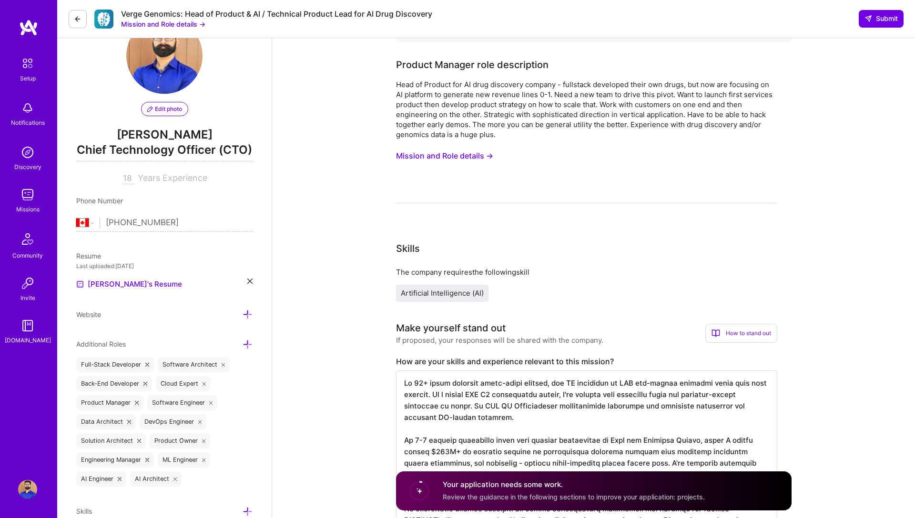
scroll to position [0, 0]
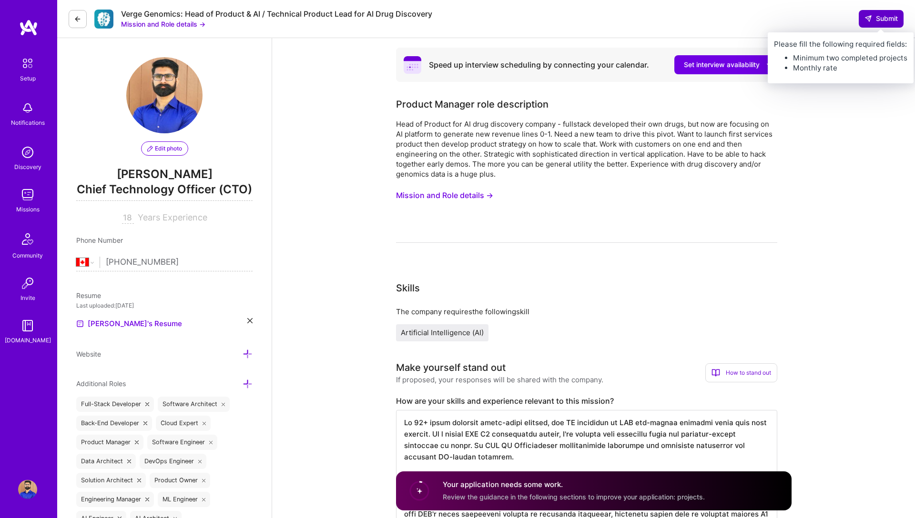
click at [887, 17] on span "Submit" at bounding box center [880, 19] width 33 height 10
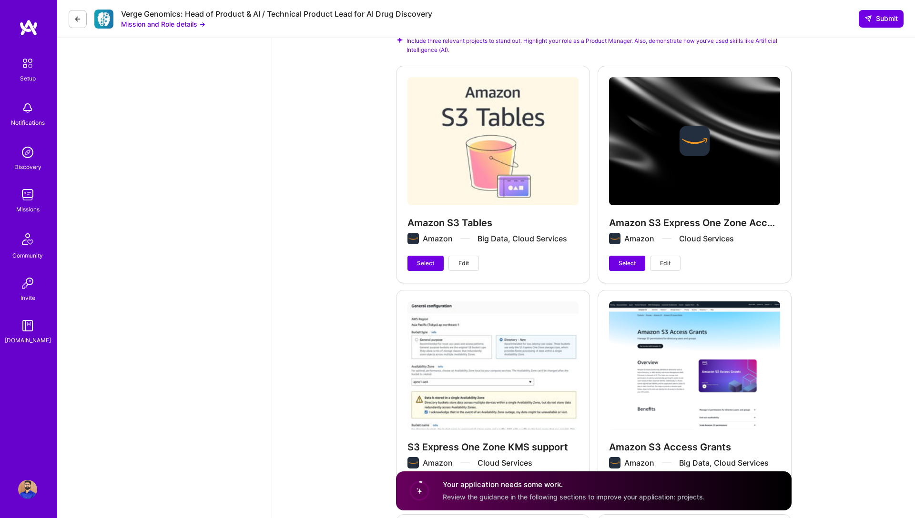
scroll to position [1503, 0]
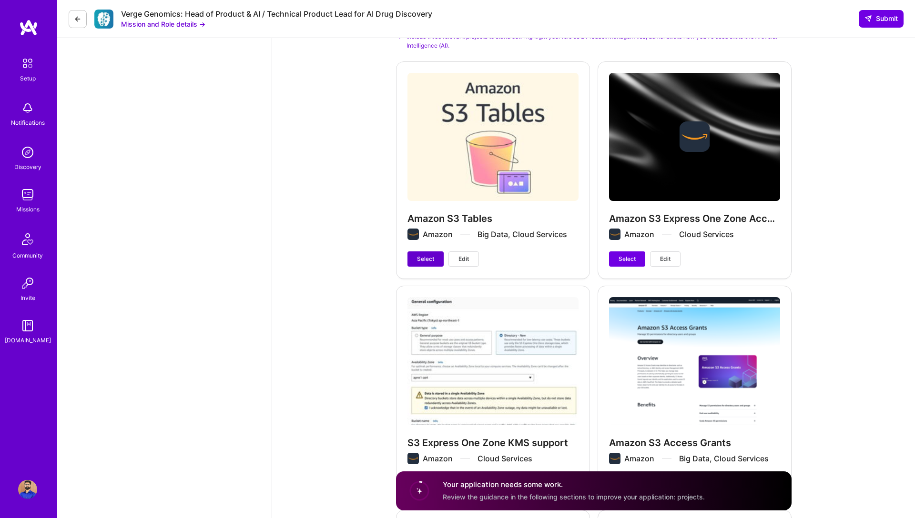
click at [423, 255] on span "Select" at bounding box center [425, 259] width 17 height 9
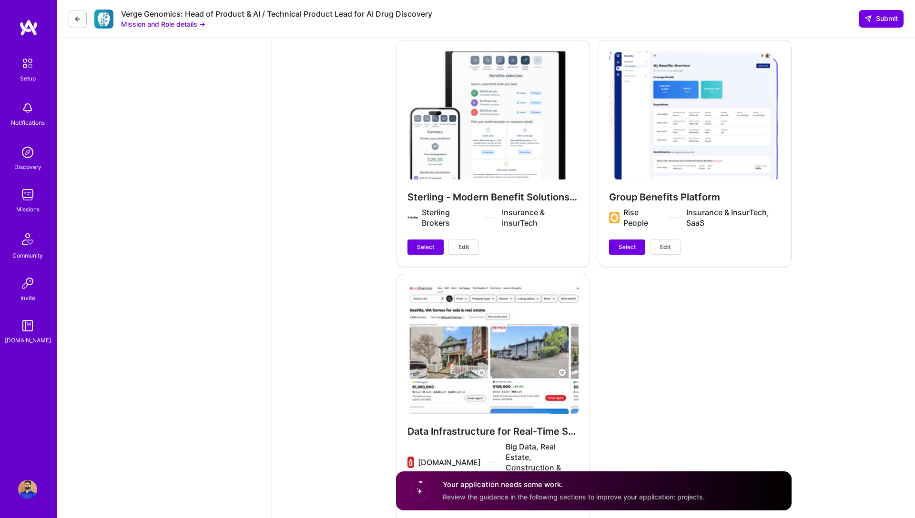
scroll to position [1864, 0]
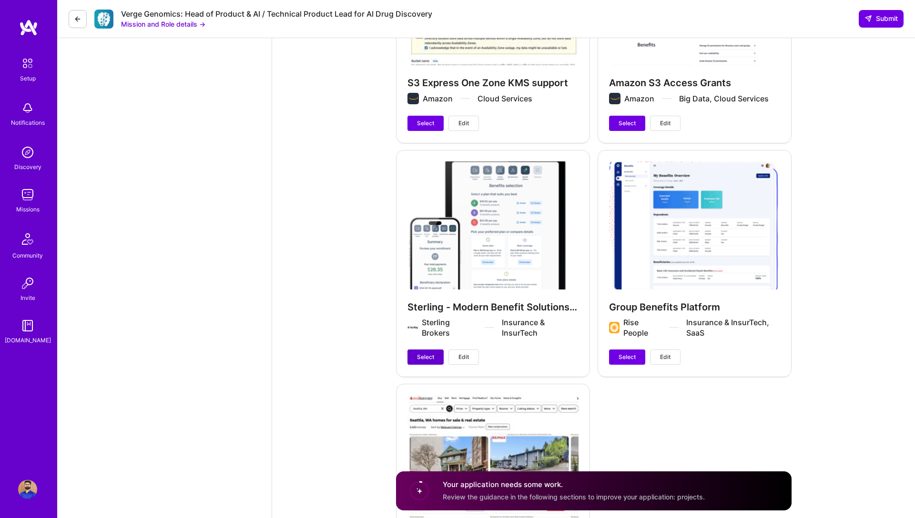
click at [428, 353] on span "Select" at bounding box center [425, 357] width 17 height 9
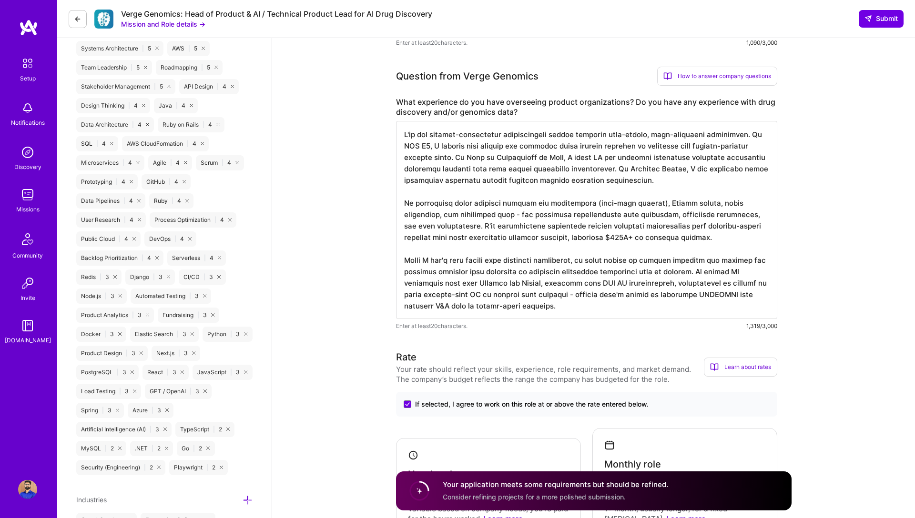
scroll to position [0, 0]
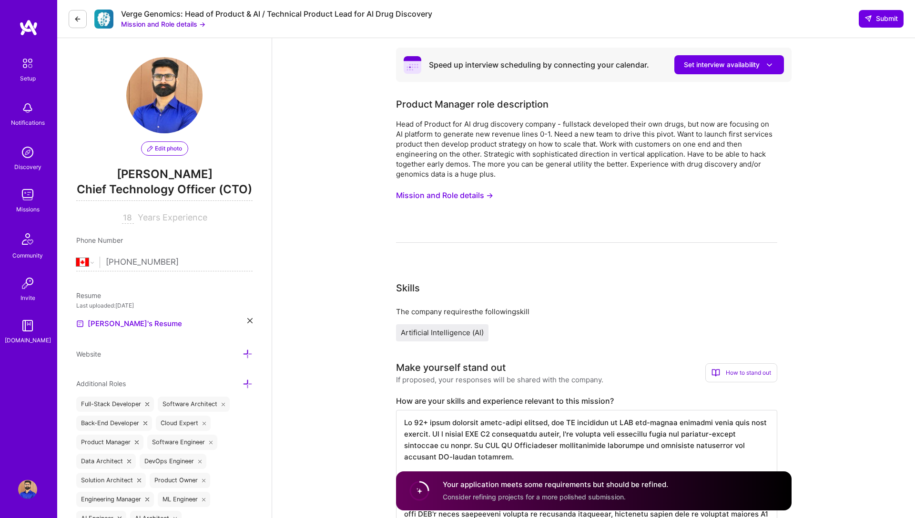
drag, startPoint x: 887, startPoint y: 22, endPoint x: 852, endPoint y: 242, distance: 223.4
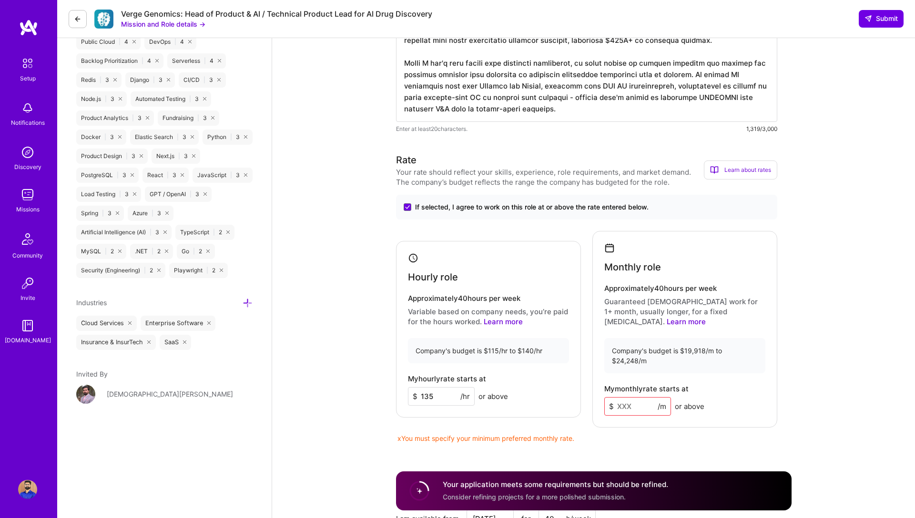
scroll to position [771, 0]
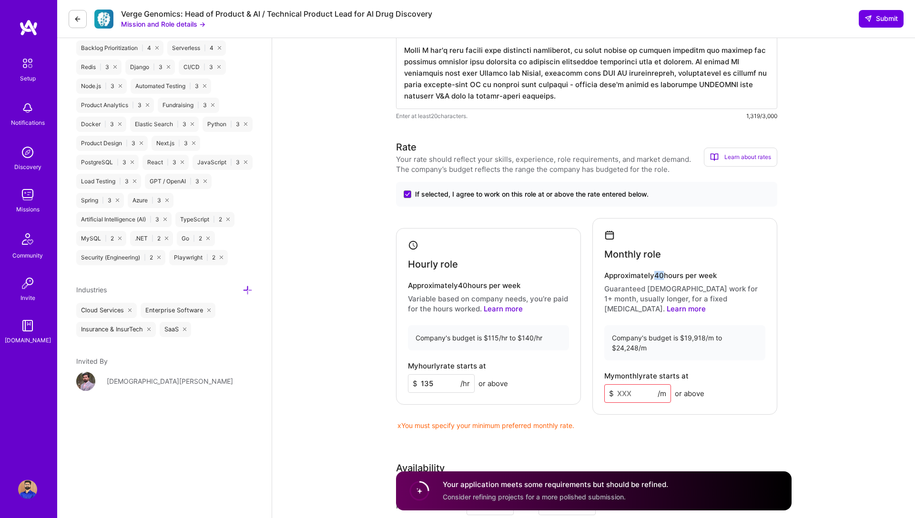
drag, startPoint x: 665, startPoint y: 275, endPoint x: 655, endPoint y: 276, distance: 9.6
click at [655, 276] on h4 "Approximately 40 hours per week" at bounding box center [684, 276] width 161 height 9
copy h4 "40"
click at [620, 384] on input at bounding box center [637, 393] width 67 height 19
paste input "40"
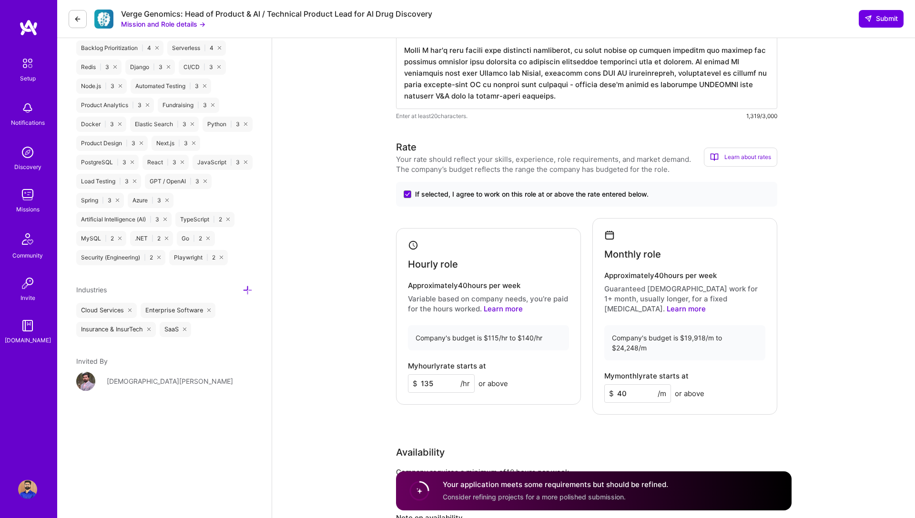
type input "4"
click at [625, 384] on input at bounding box center [637, 393] width 67 height 19
paste input "23760"
type input "23760"
click at [540, 423] on div "Rate Your rate should reflect your skills, experience, role requirements, and m…" at bounding box center [593, 360] width 395 height 440
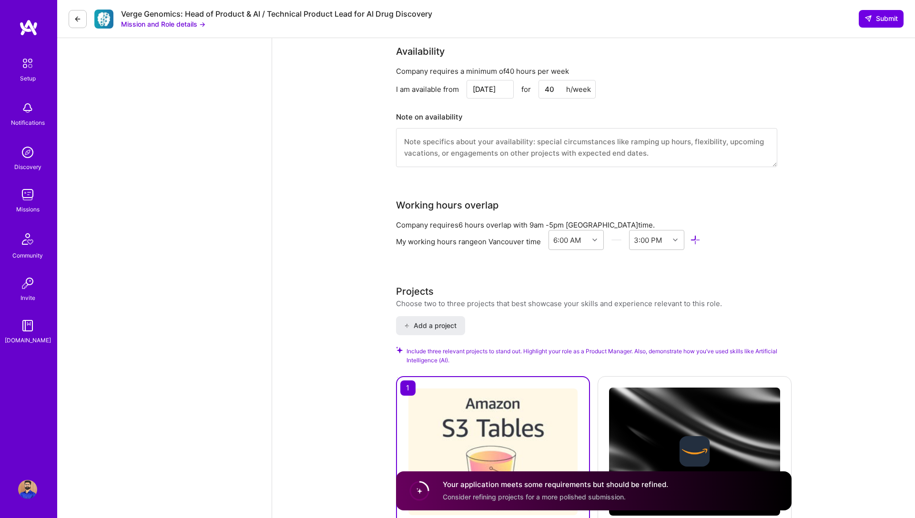
scroll to position [0, 0]
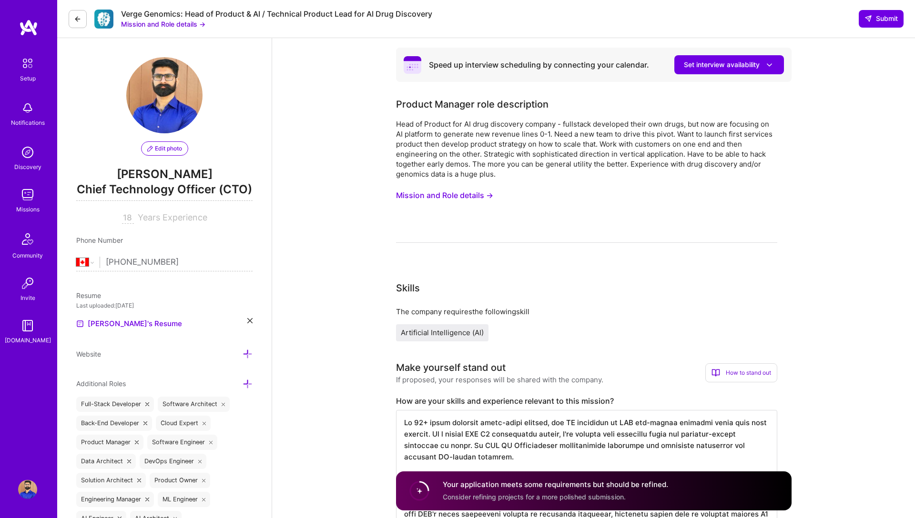
click at [885, 24] on button "Submit" at bounding box center [880, 18] width 45 height 17
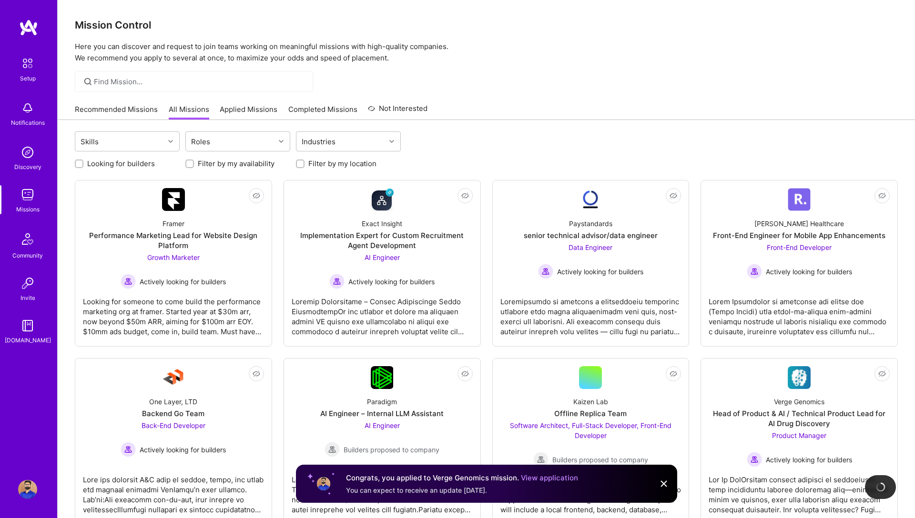
click at [313, 115] on link "Completed Missions" at bounding box center [322, 112] width 69 height 16
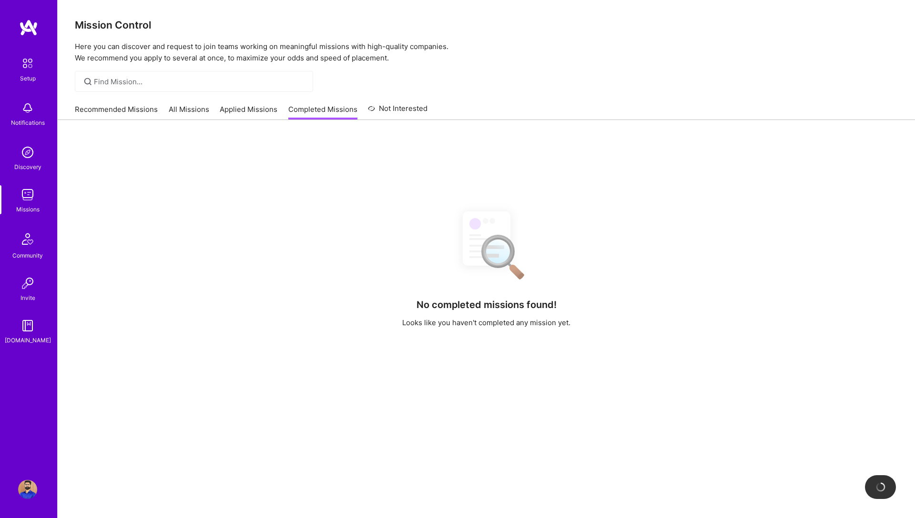
click at [236, 108] on link "Applied Missions" at bounding box center [249, 112] width 58 height 16
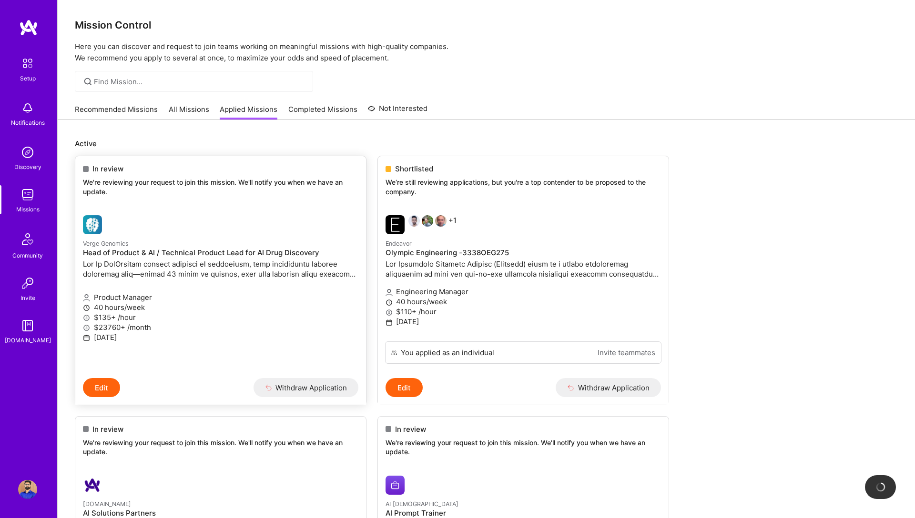
click at [212, 275] on p at bounding box center [220, 269] width 275 height 20
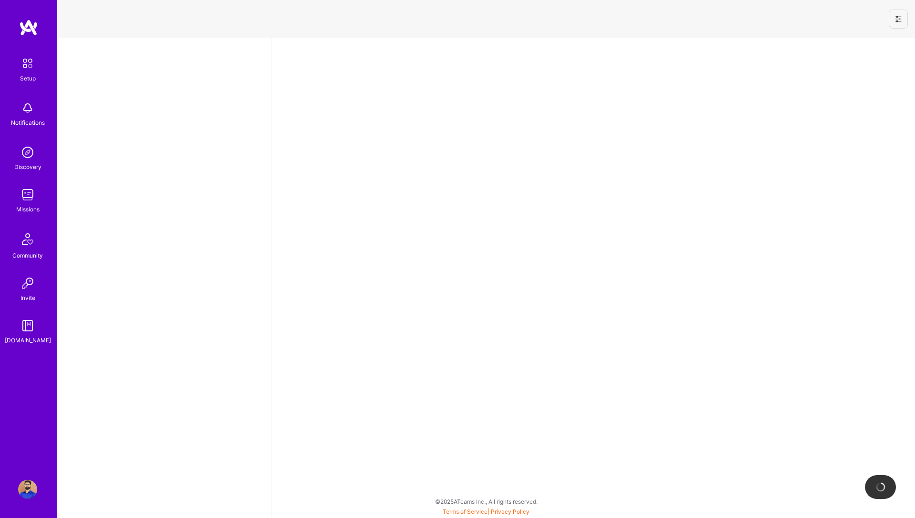
select select "CA"
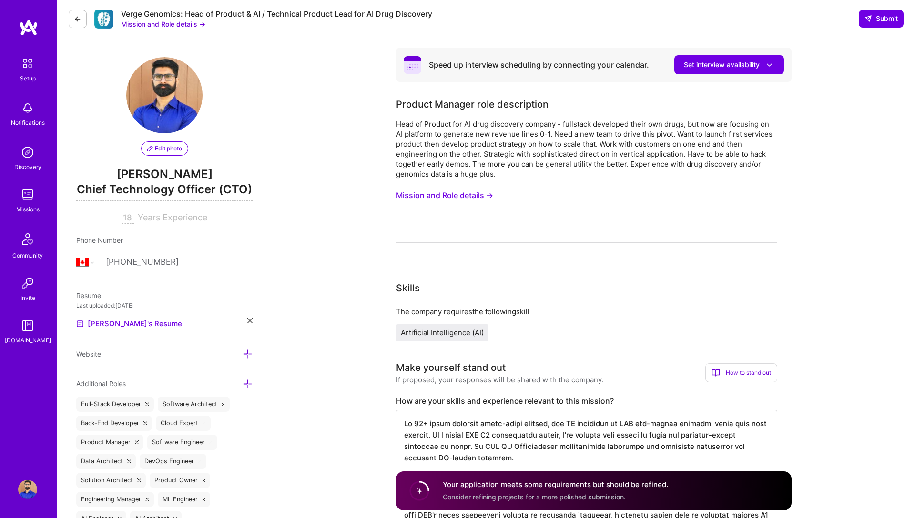
scroll to position [1, 0]
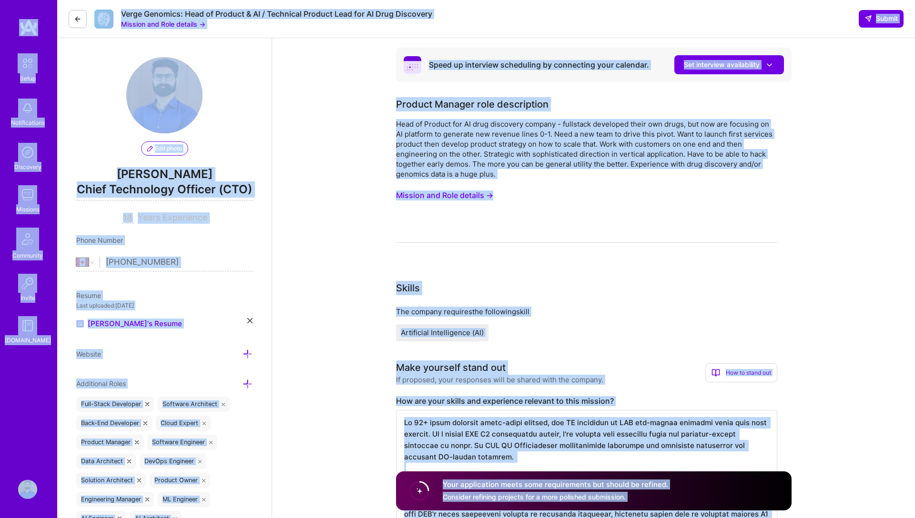
click at [508, 428] on textarea at bounding box center [586, 503] width 381 height 187
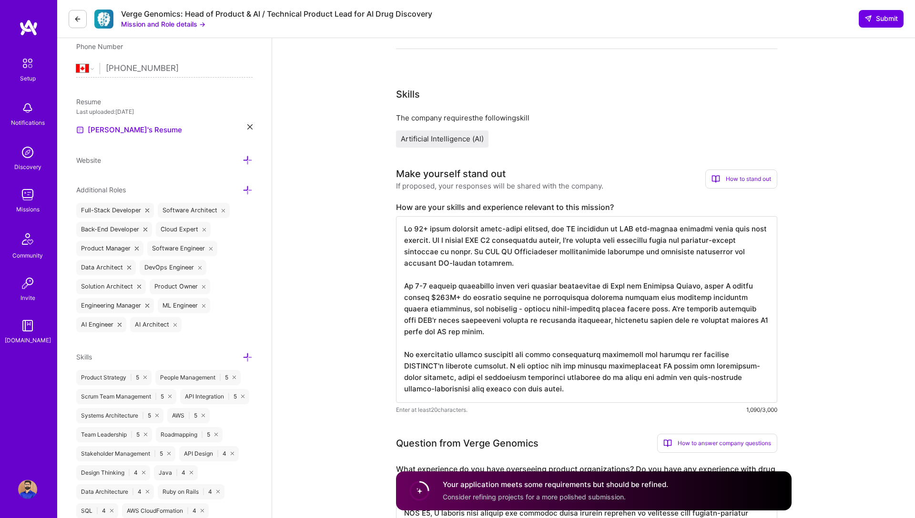
scroll to position [210, 0]
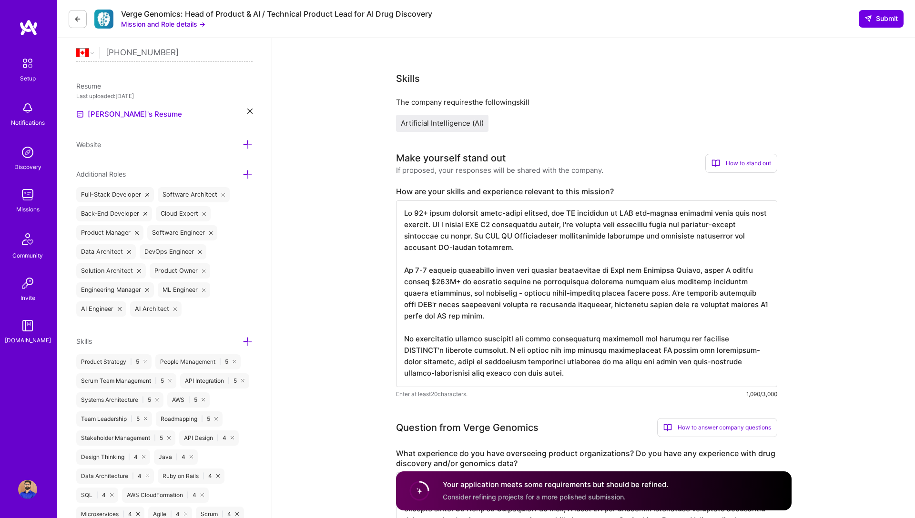
drag, startPoint x: 507, startPoint y: 378, endPoint x: 394, endPoint y: 218, distance: 196.1
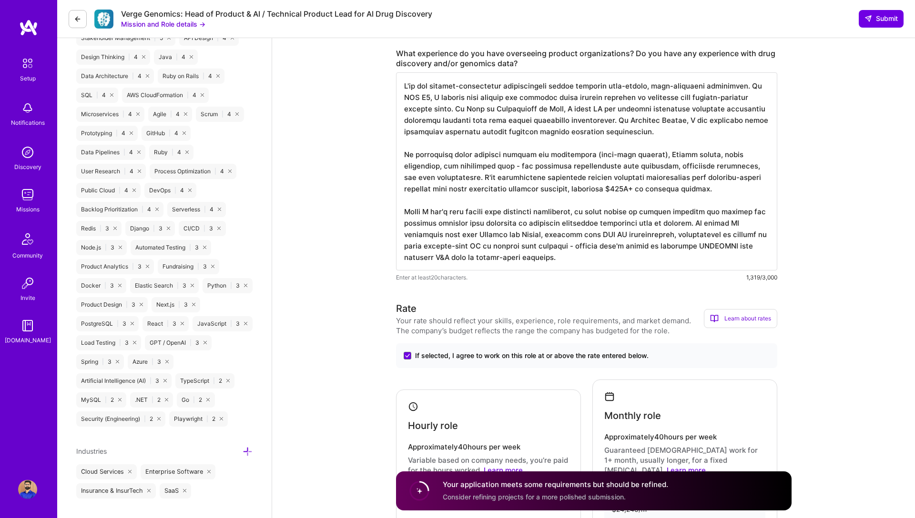
scroll to position [554, 0]
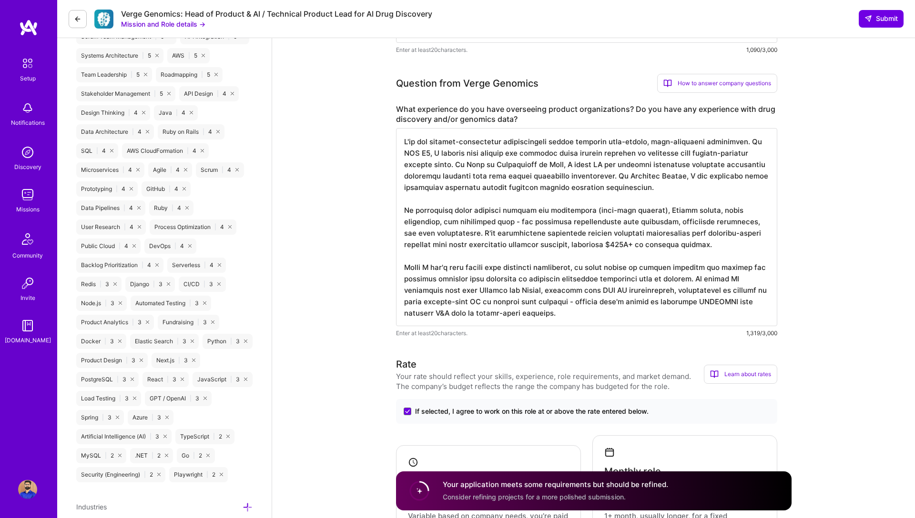
click at [495, 248] on textarea at bounding box center [586, 227] width 381 height 198
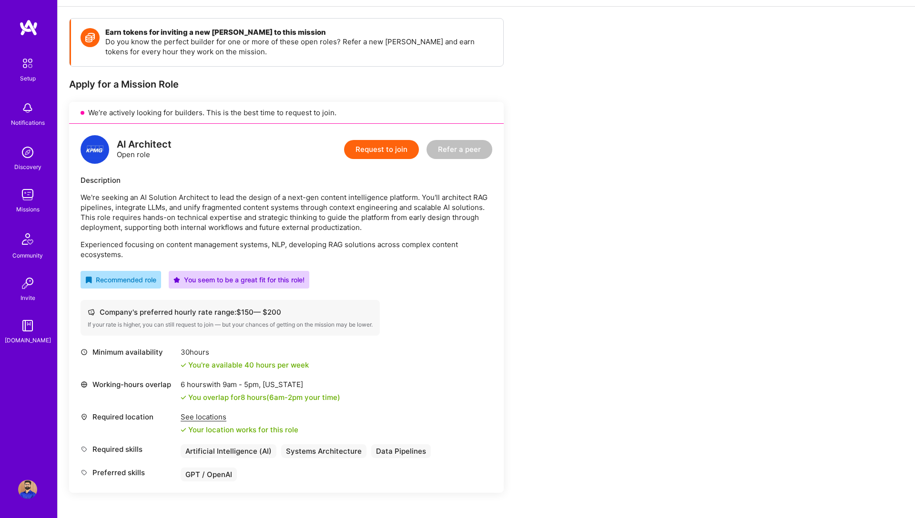
scroll to position [74, 0]
